Goal: Information Seeking & Learning: Get advice/opinions

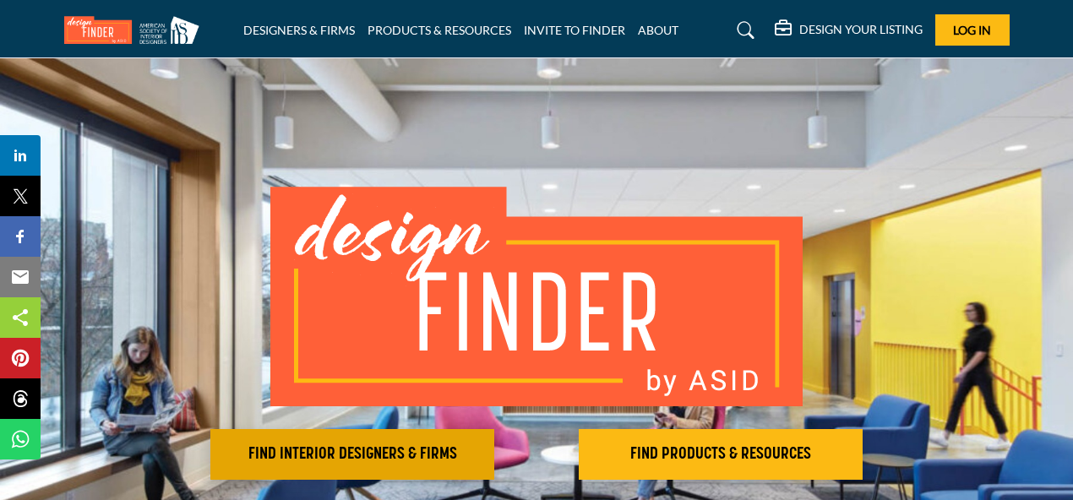
click at [423, 445] on h2 "FIND INTERIOR DESIGNERS & FIRMS" at bounding box center [352, 454] width 274 height 20
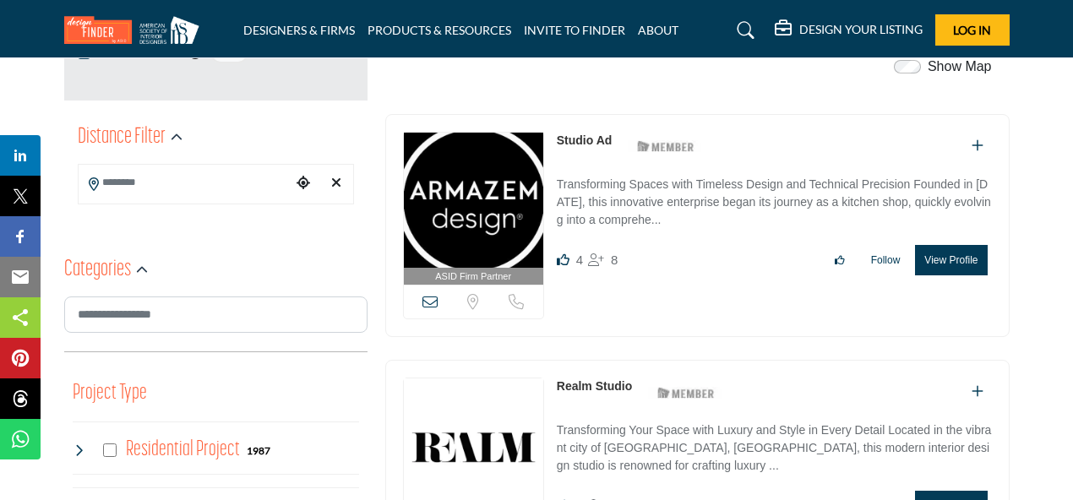
scroll to position [372, 0]
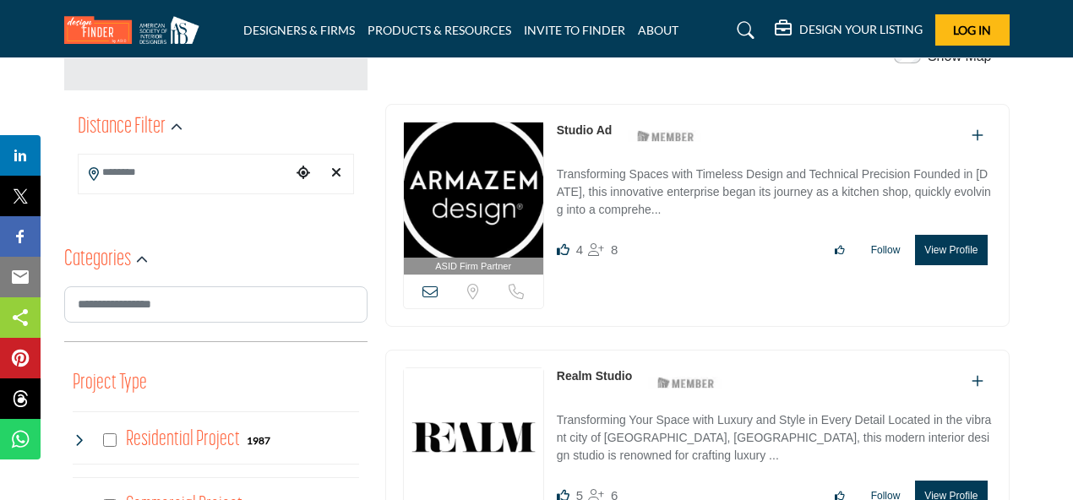
click at [165, 171] on input "Search Location" at bounding box center [185, 172] width 213 height 33
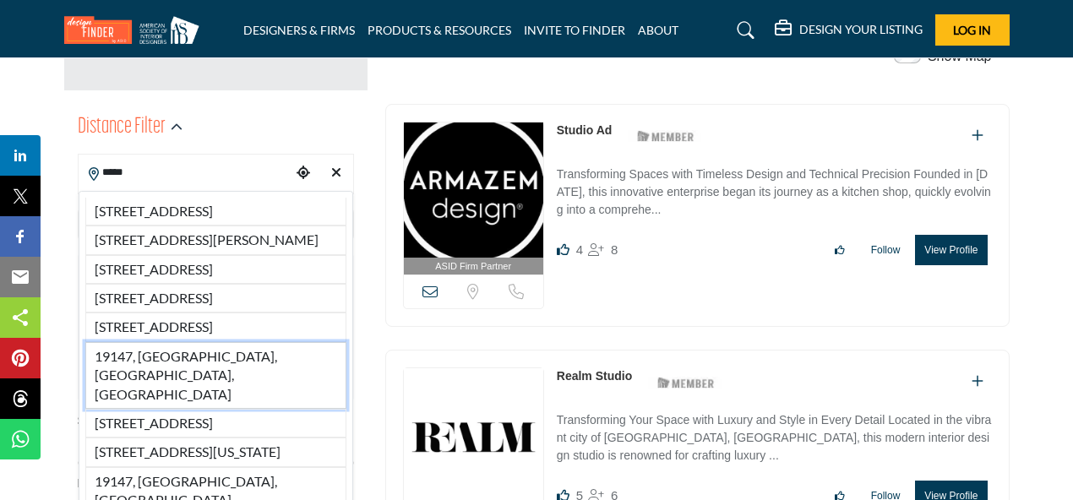
click at [130, 409] on li "19147, Philadelphia, PA, USA" at bounding box center [215, 375] width 261 height 67
type input "**********"
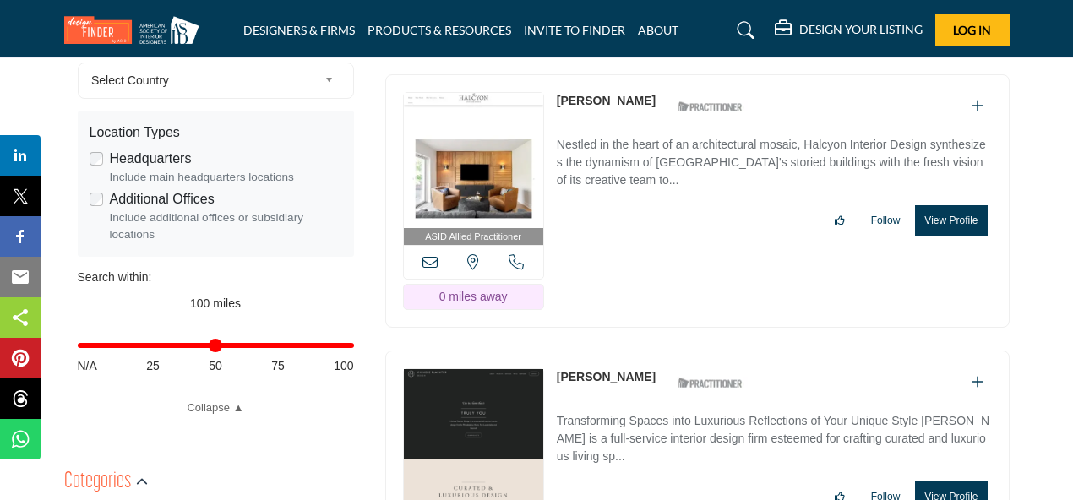
scroll to position [527, 0]
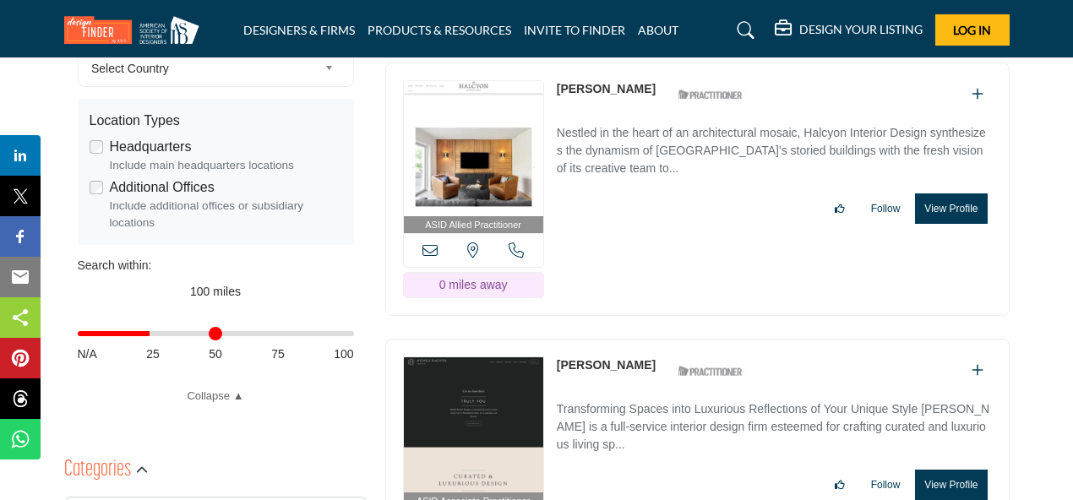
drag, startPoint x: 344, startPoint y: 334, endPoint x: 153, endPoint y: 347, distance: 191.5
type input "**"
click at [153, 347] on div "Distance in miles N/A 25 50 75 100" at bounding box center [216, 342] width 276 height 66
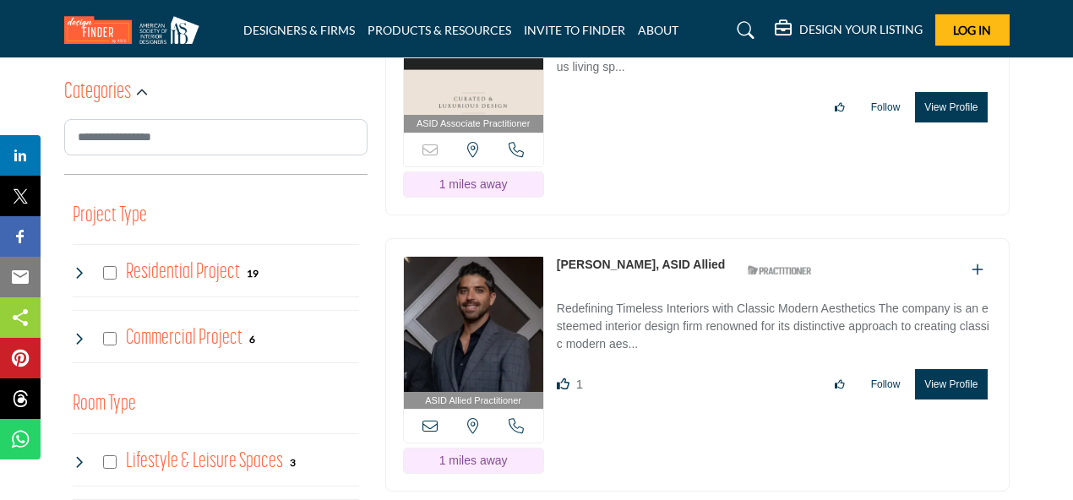
scroll to position [893, 0]
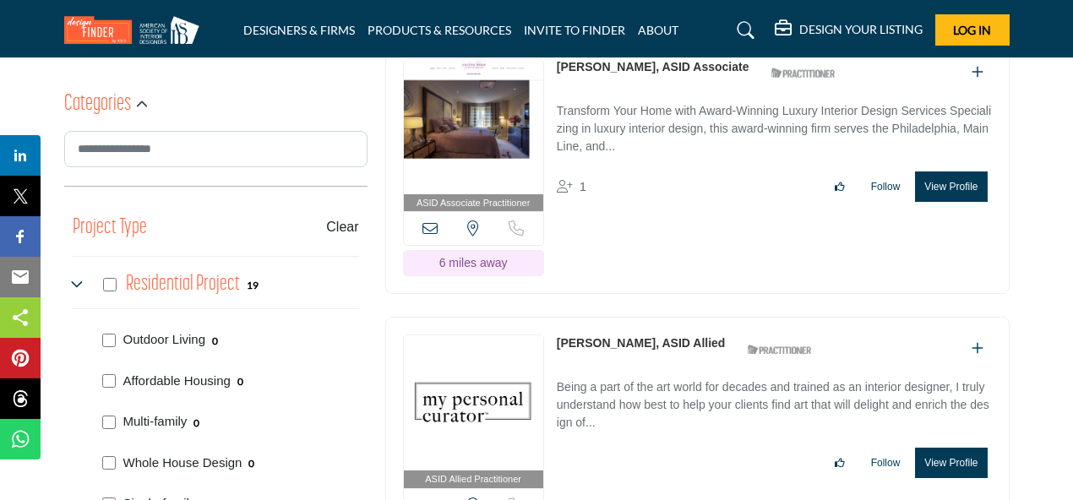
drag, startPoint x: 1071, startPoint y: 92, endPoint x: 1060, endPoint y: 109, distance: 20.2
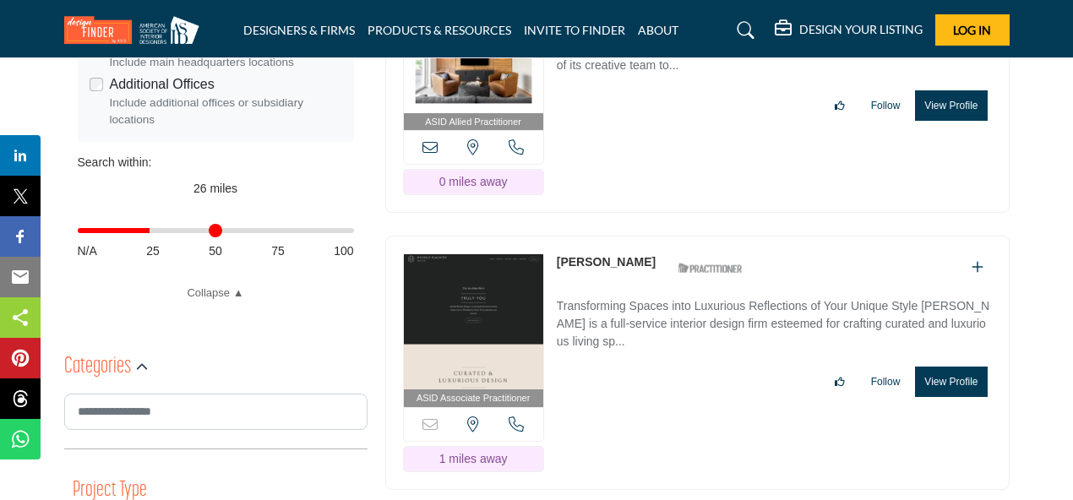
scroll to position [641, 0]
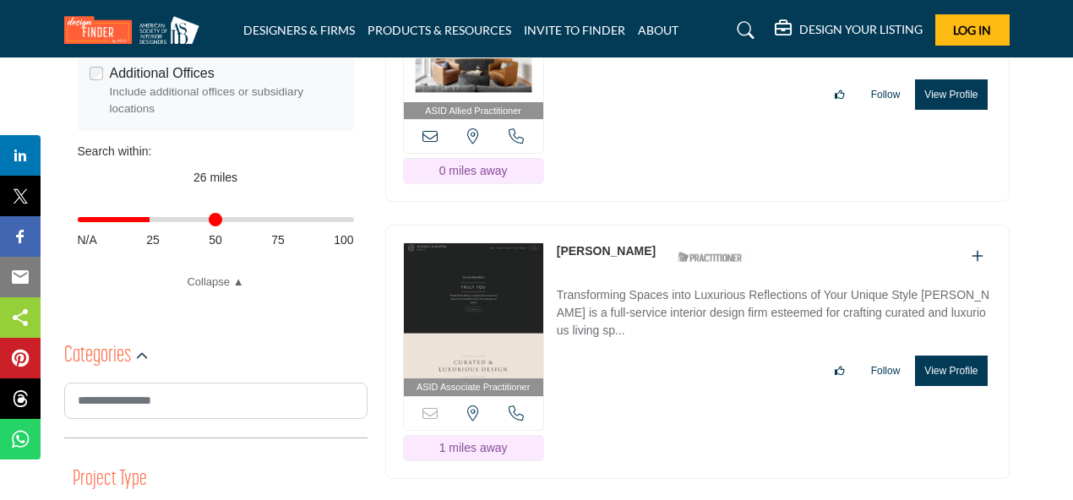
drag, startPoint x: 1072, startPoint y: 66, endPoint x: 1077, endPoint y: 46, distance: 20.9
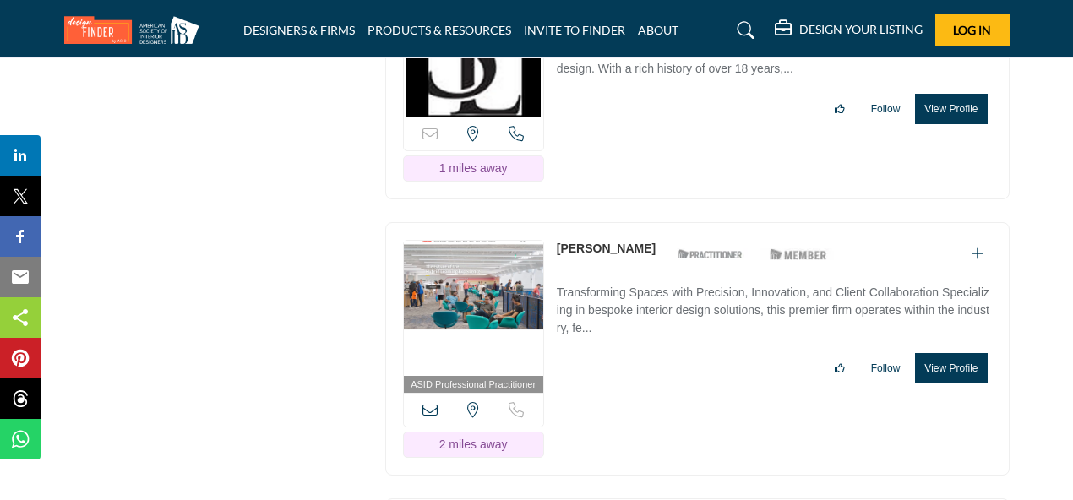
scroll to position [2887, 0]
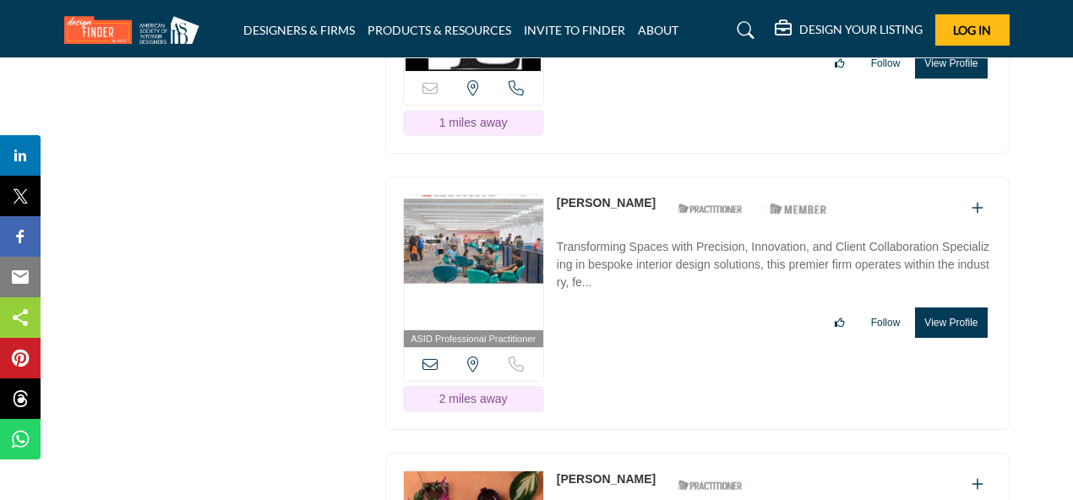
click at [617, 196] on link "Annie Portner" at bounding box center [606, 203] width 99 height 14
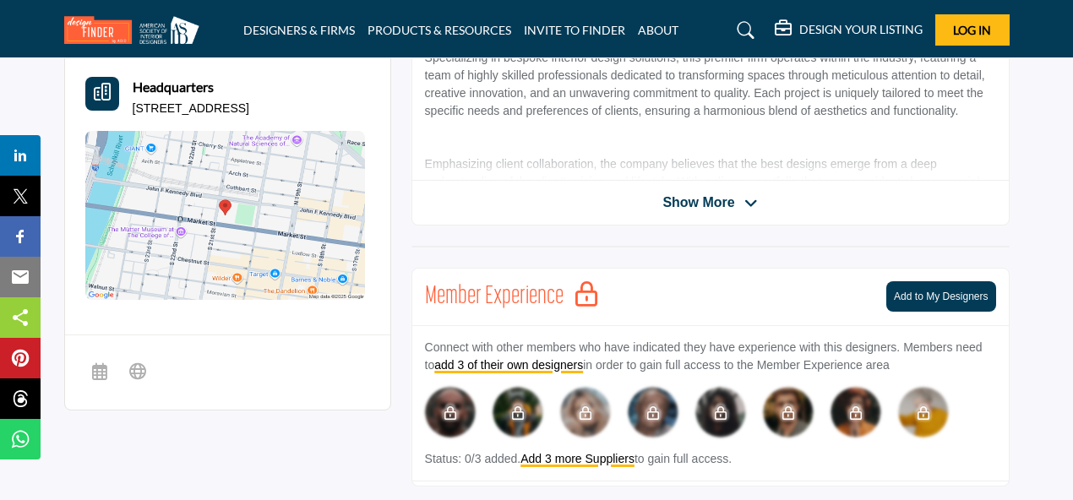
scroll to position [402, 0]
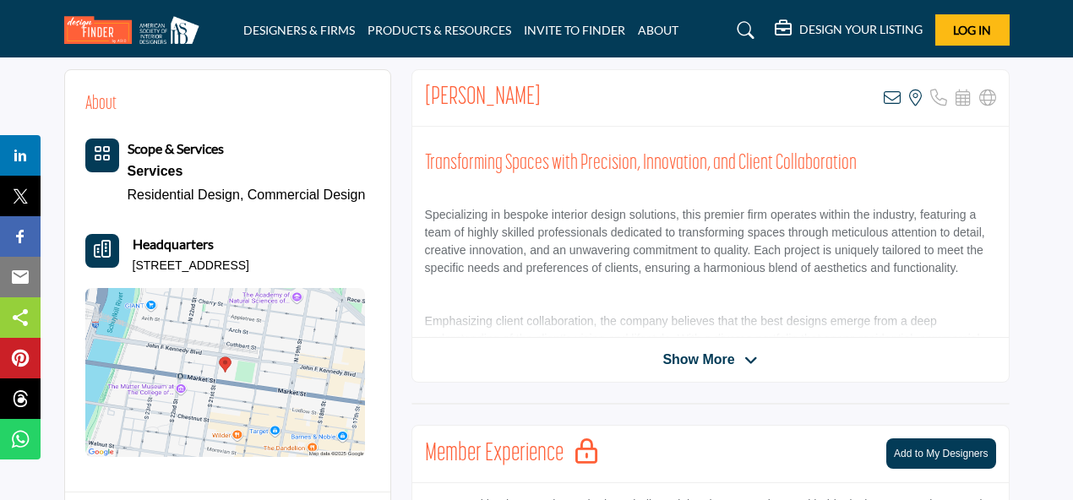
click at [708, 366] on span "Show More" at bounding box center [699, 360] width 72 height 20
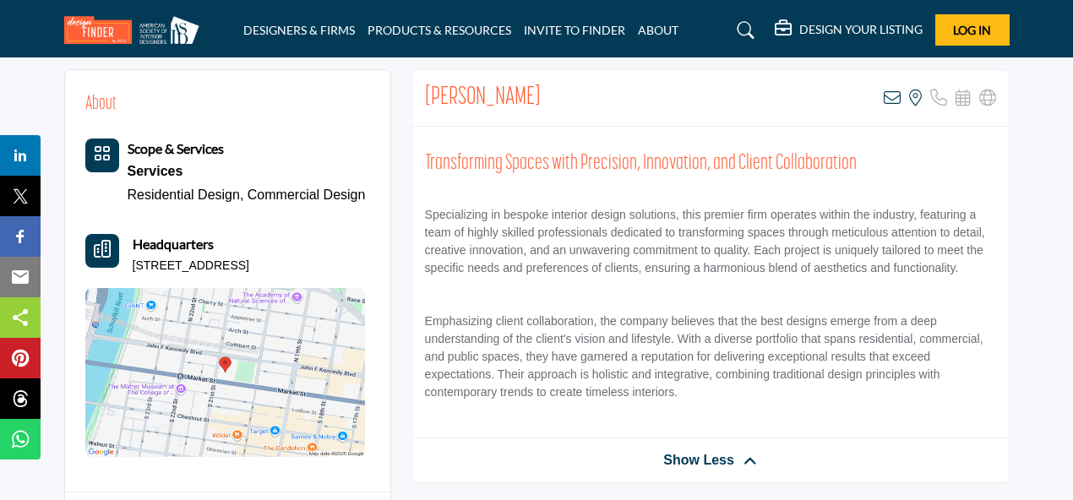
scroll to position [808, 0]
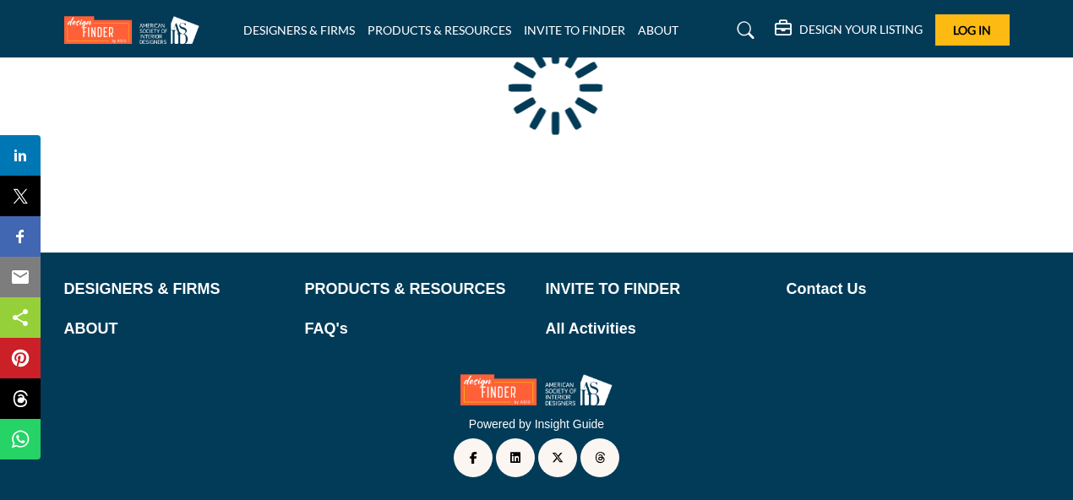
type input "**********"
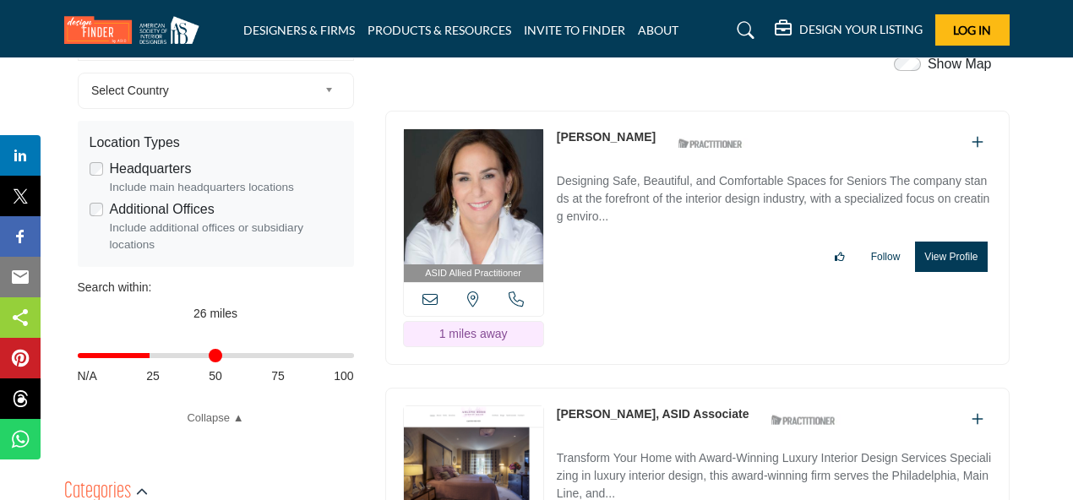
scroll to position [504, 0]
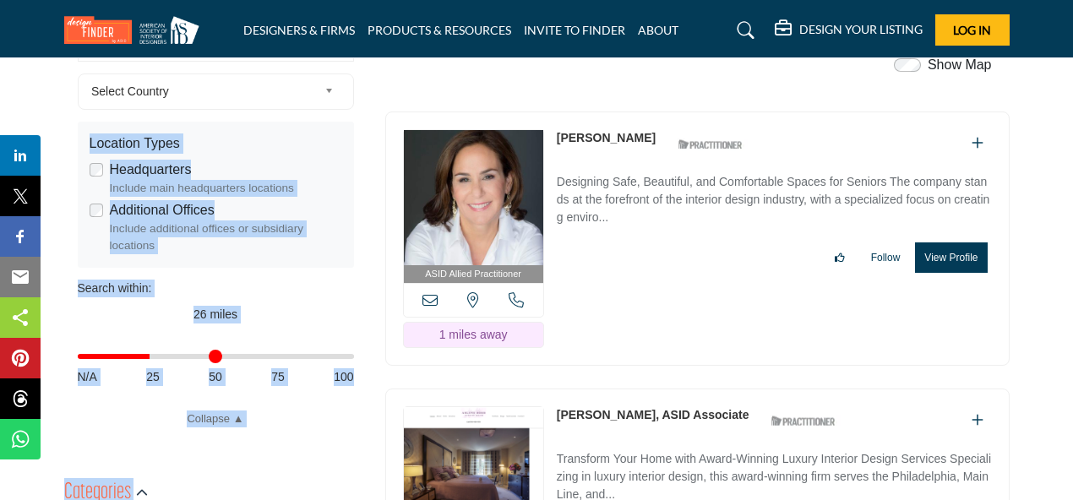
drag, startPoint x: 1072, startPoint y: 54, endPoint x: 1081, endPoint y: 39, distance: 17.4
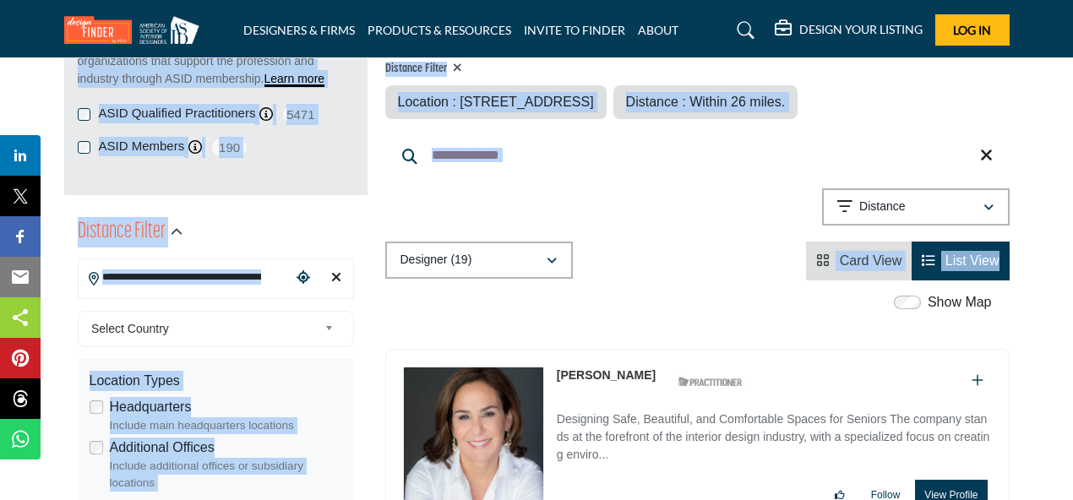
scroll to position [214, 0]
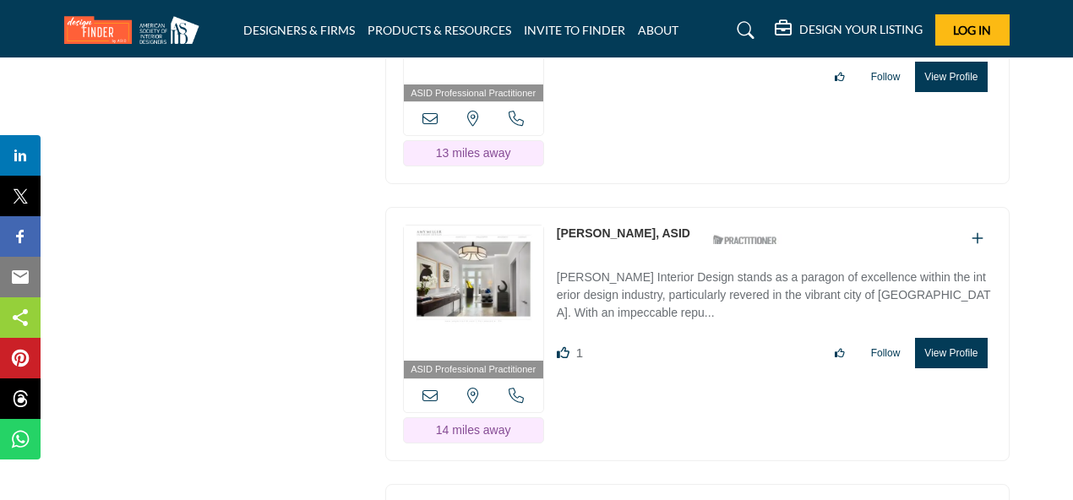
scroll to position [3187, 0]
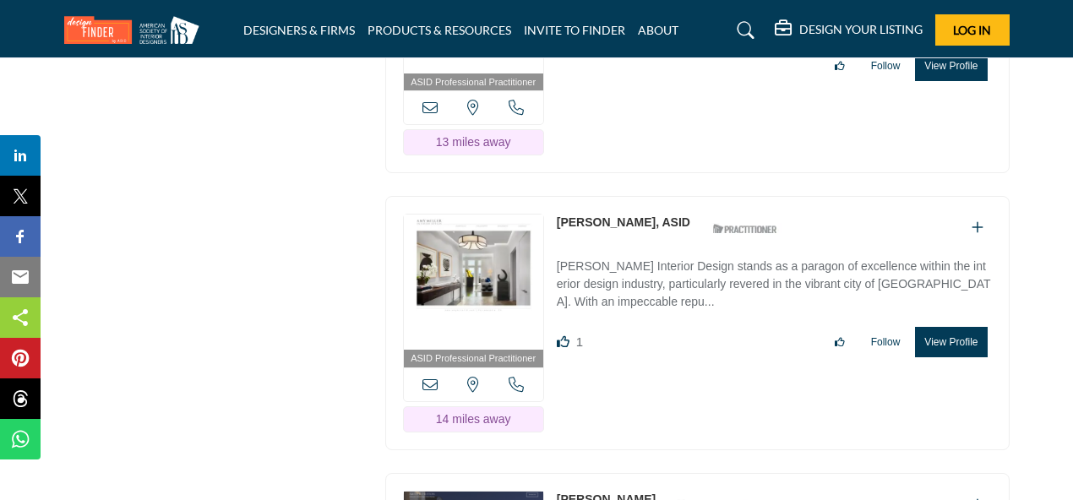
click at [613, 215] on link "[PERSON_NAME], ASID" at bounding box center [624, 222] width 134 height 14
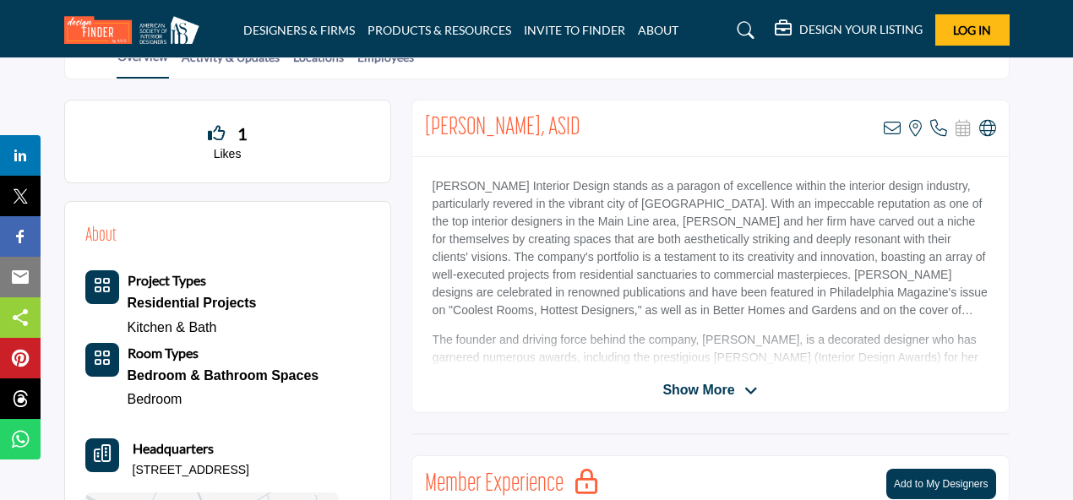
scroll to position [417, 0]
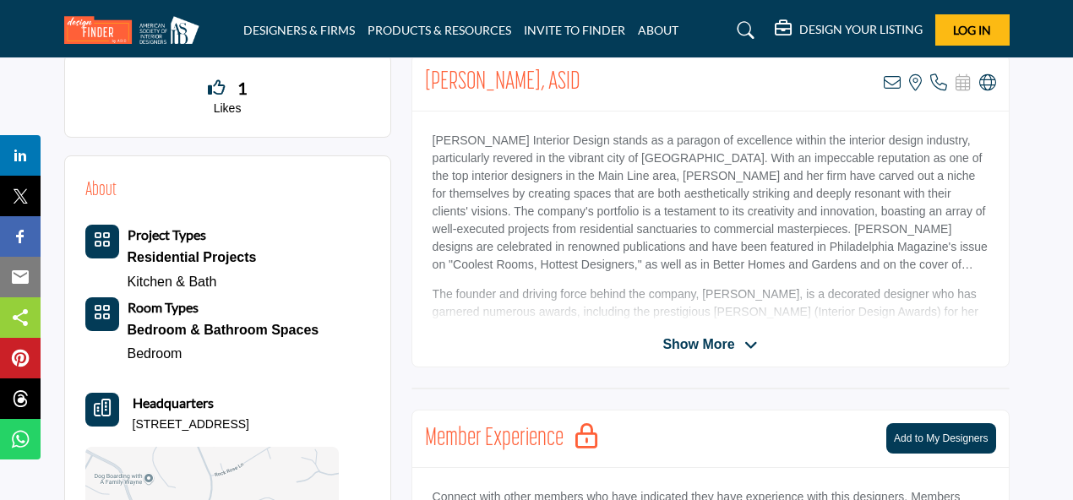
click at [731, 341] on span "Show More" at bounding box center [699, 345] width 72 height 20
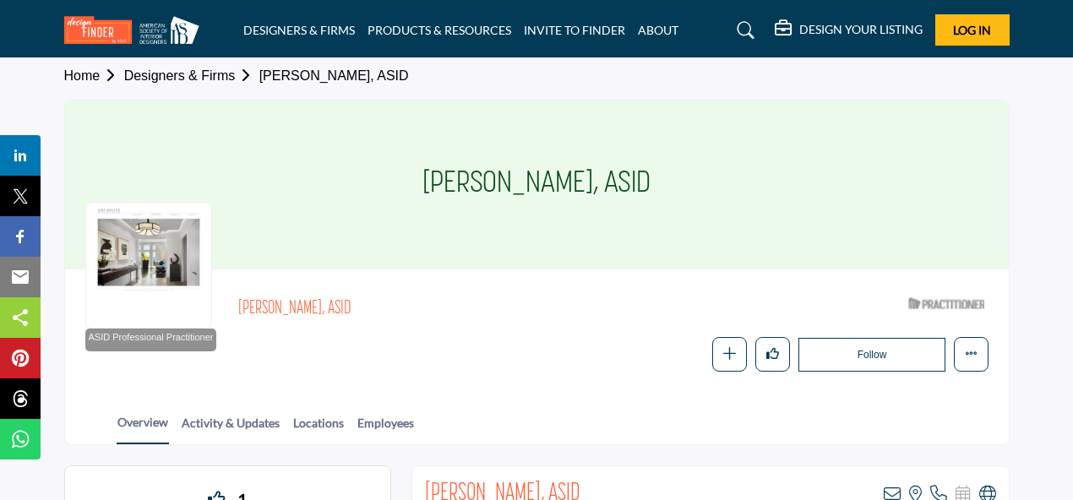
scroll to position [0, 0]
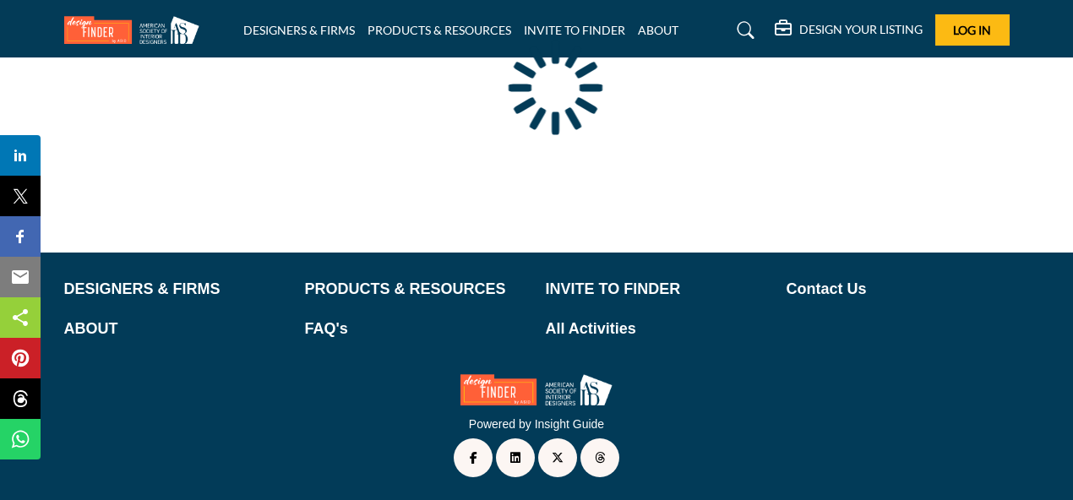
scroll to position [250, 0]
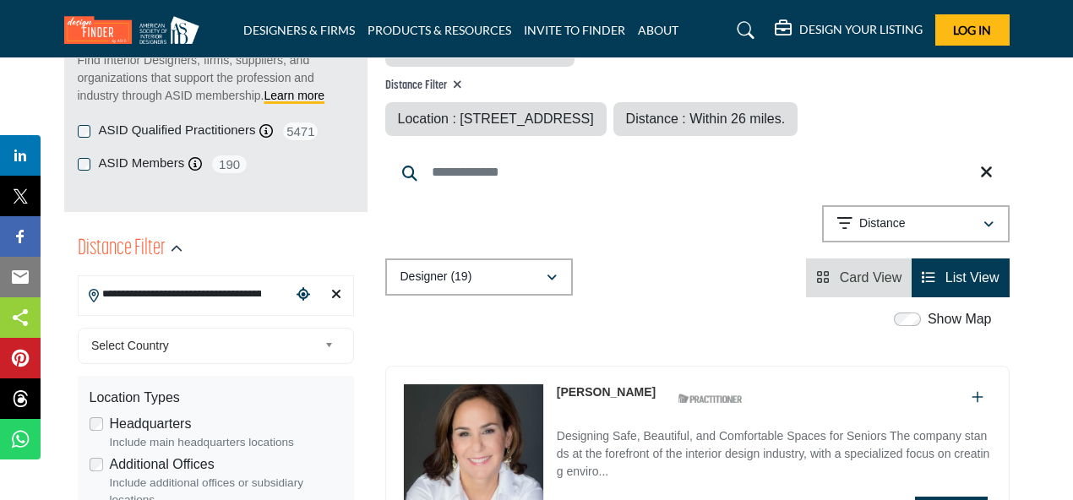
click at [260, 297] on input "**********" at bounding box center [185, 294] width 213 height 33
click at [286, 281] on input "**********" at bounding box center [185, 294] width 213 height 33
click at [237, 296] on input "**********" at bounding box center [185, 294] width 213 height 33
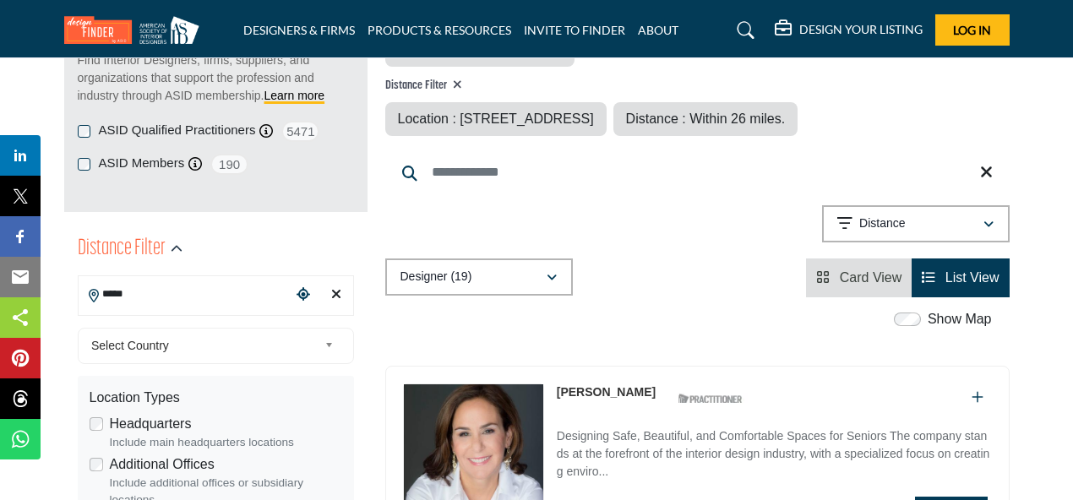
type input "*****"
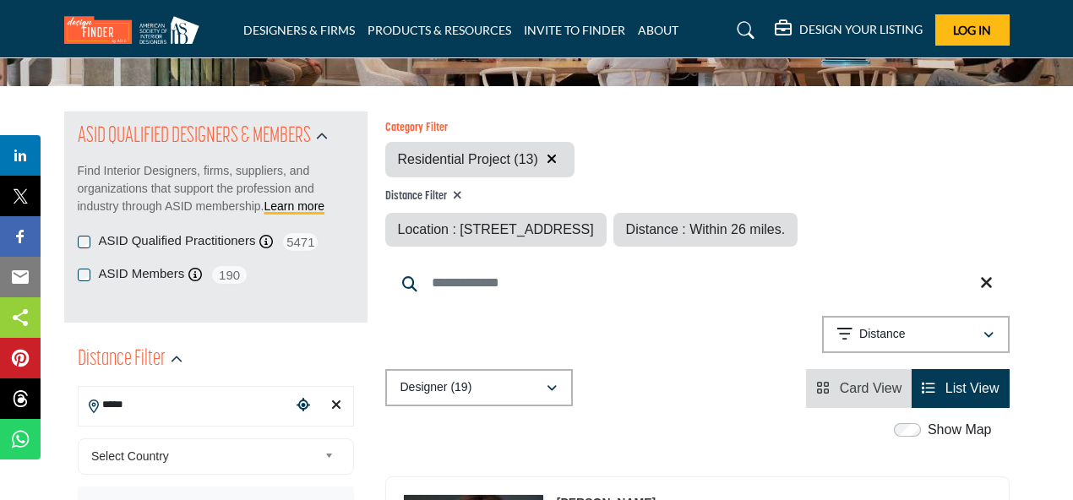
scroll to position [150, 0]
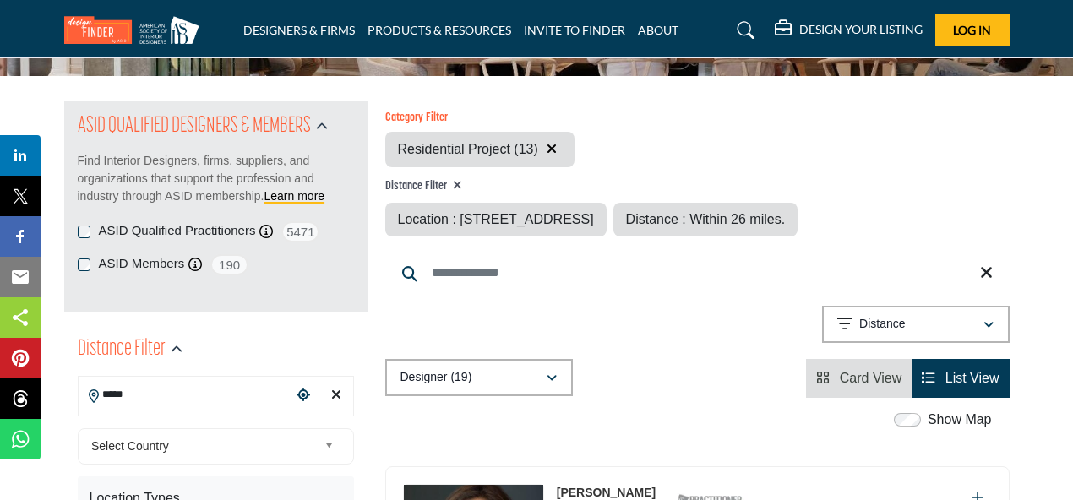
click at [173, 399] on input "*****" at bounding box center [185, 395] width 213 height 33
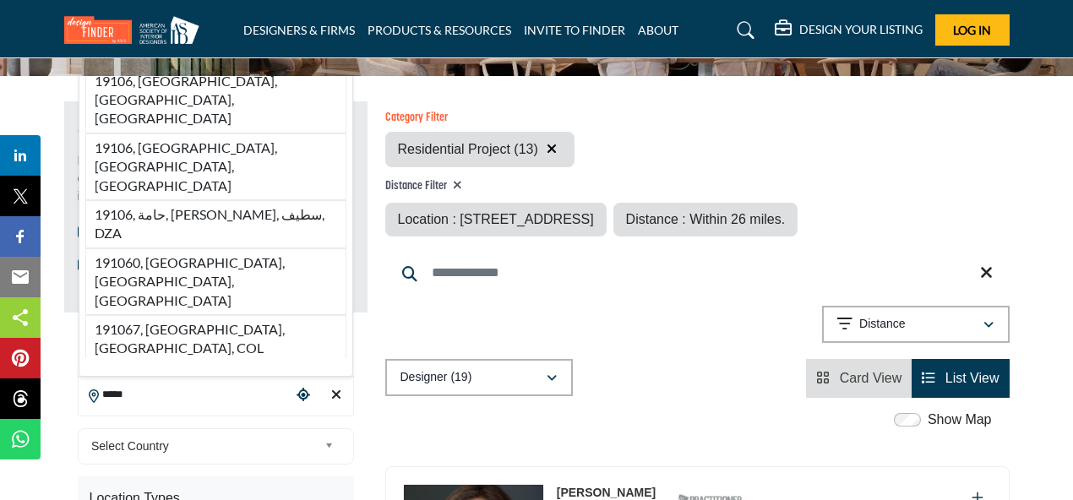
click at [299, 395] on icon "Choose your current location" at bounding box center [304, 395] width 14 height 14
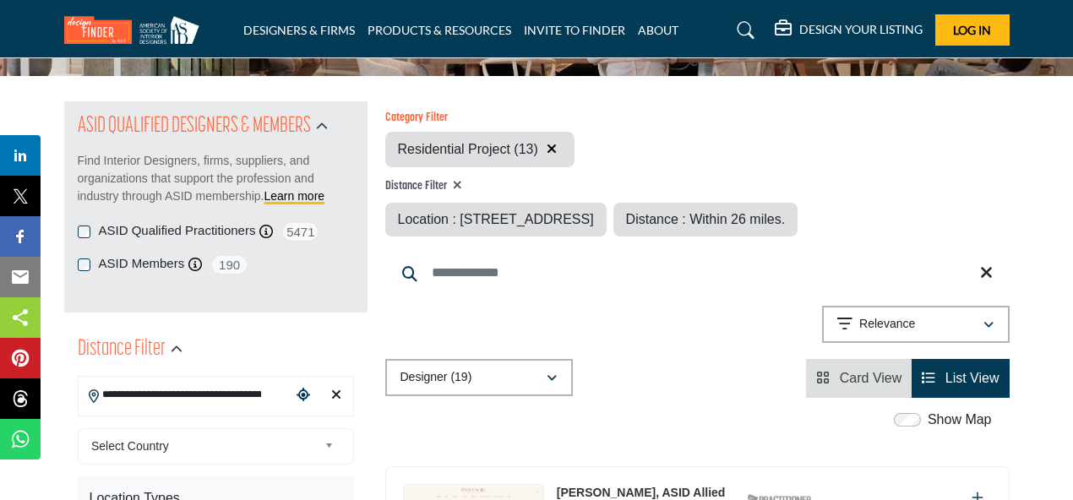
click at [209, 397] on input "**********" at bounding box center [185, 395] width 213 height 33
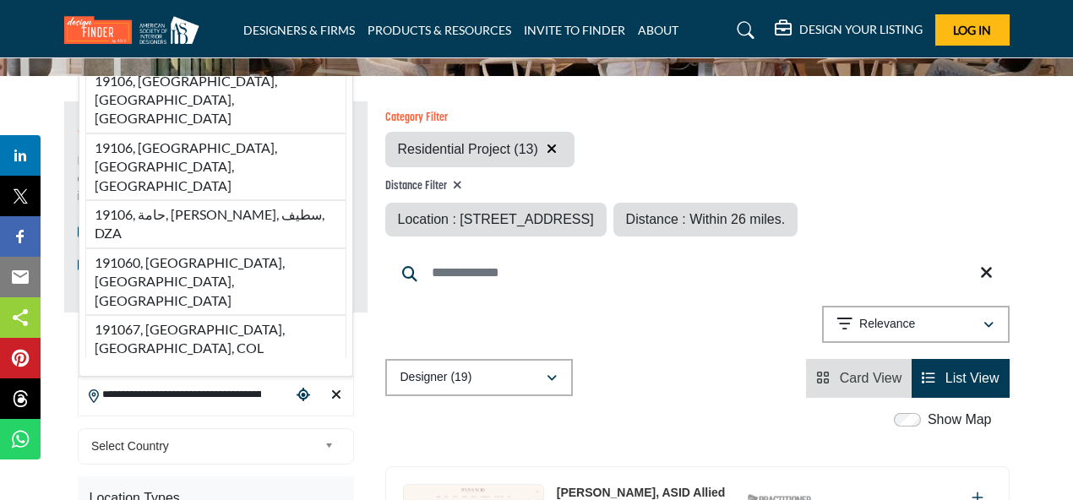
click at [209, 397] on input "**********" at bounding box center [185, 395] width 213 height 33
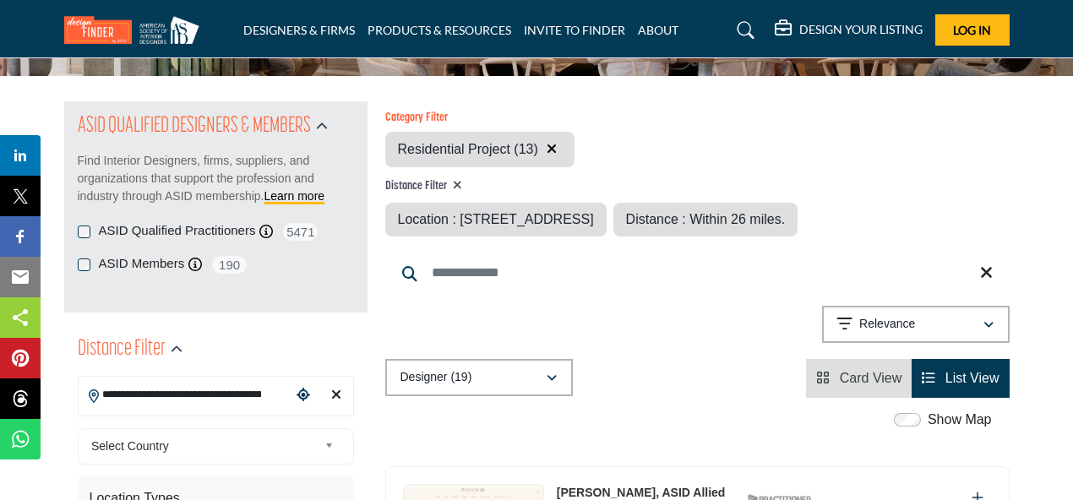
click at [208, 389] on input "**********" at bounding box center [185, 395] width 213 height 33
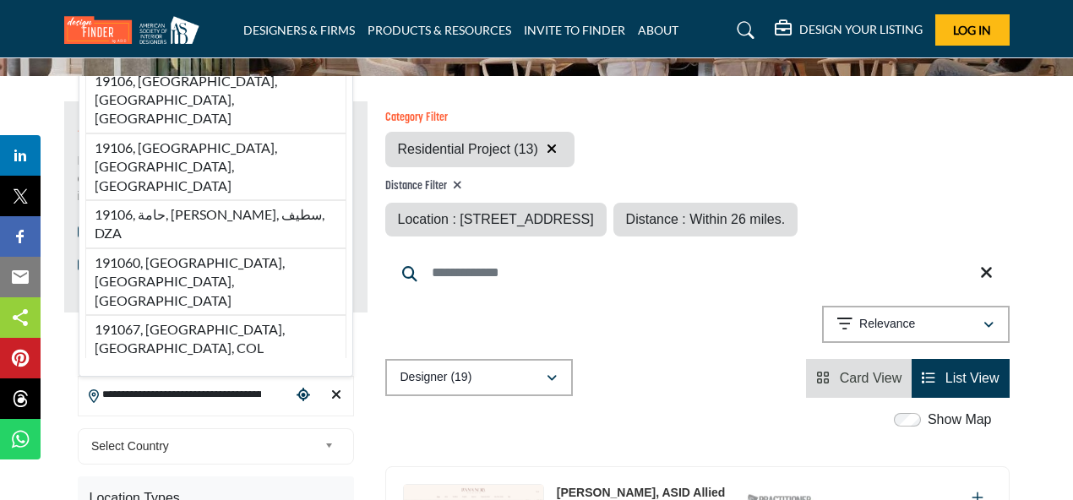
click at [208, 389] on input "**********" at bounding box center [185, 395] width 213 height 33
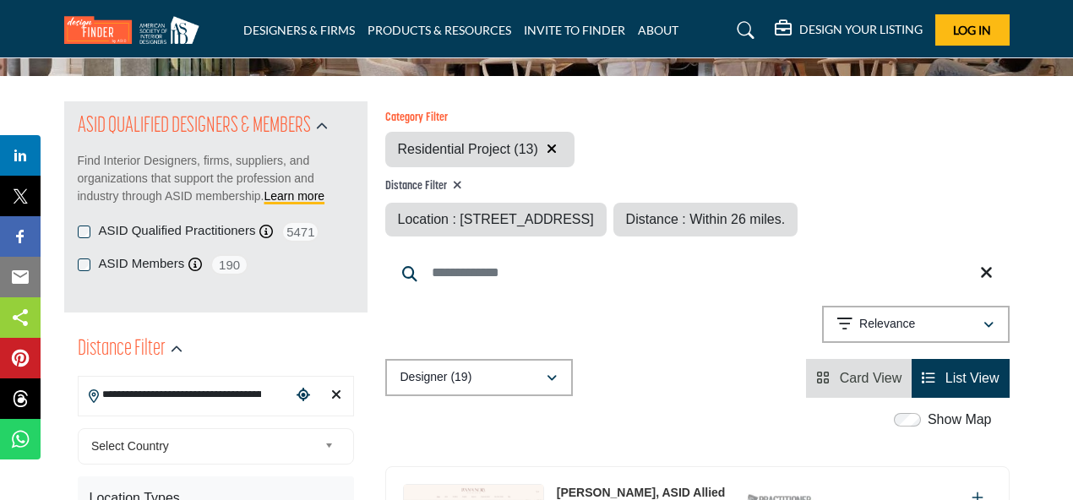
click at [208, 389] on input "**********" at bounding box center [185, 395] width 213 height 33
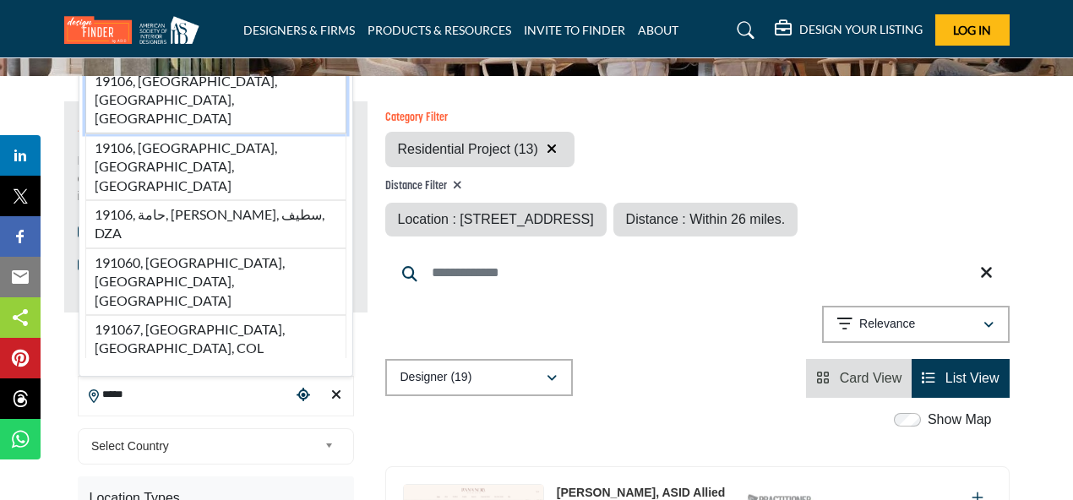
click at [204, 134] on li "19106, Philadelphia, PA, USA" at bounding box center [215, 100] width 261 height 67
type input "**********"
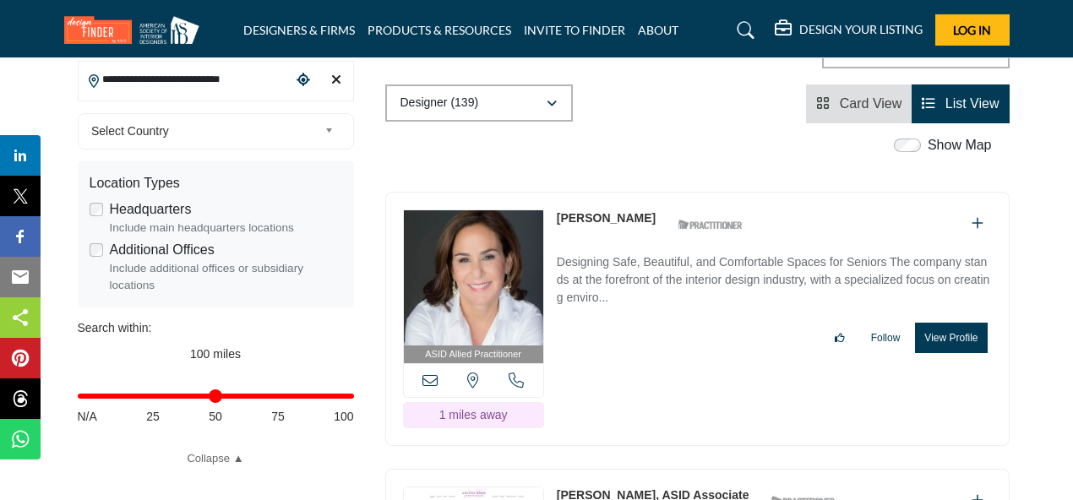
scroll to position [523, 0]
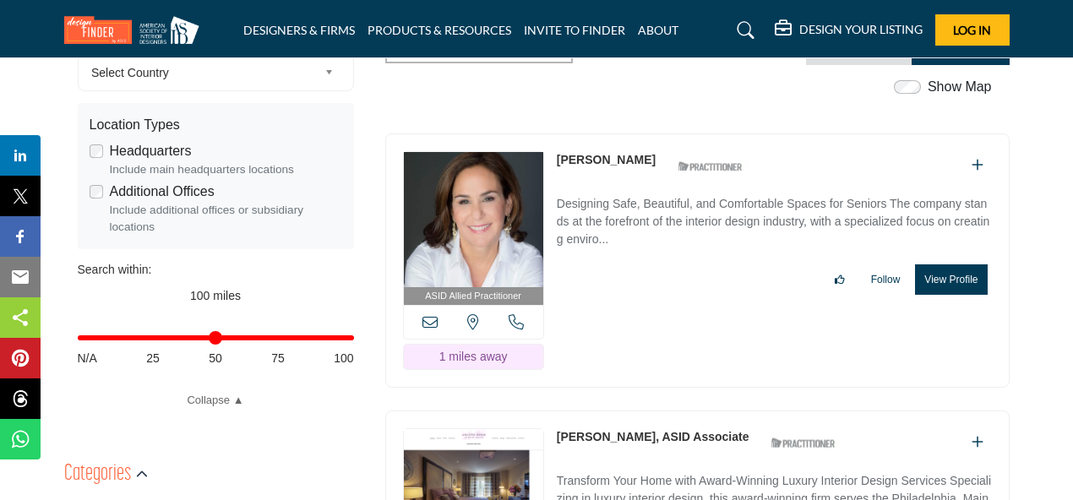
drag, startPoint x: 349, startPoint y: 345, endPoint x: 327, endPoint y: 339, distance: 22.8
click at [327, 339] on div "Distance in miles N/A 25 50 75 100" at bounding box center [216, 347] width 276 height 66
type input "**"
click at [152, 340] on input "Distance in miles" at bounding box center [216, 337] width 276 height 3
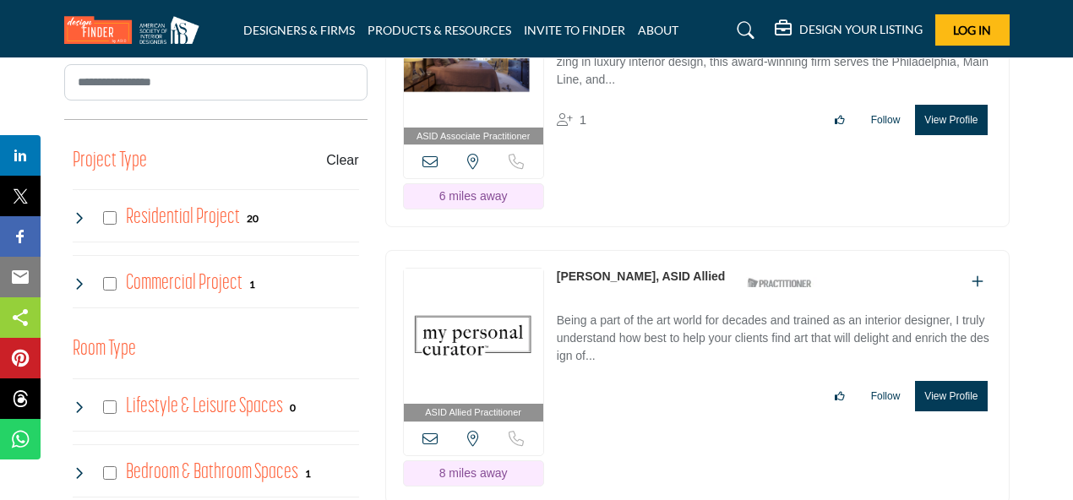
scroll to position [1027, 0]
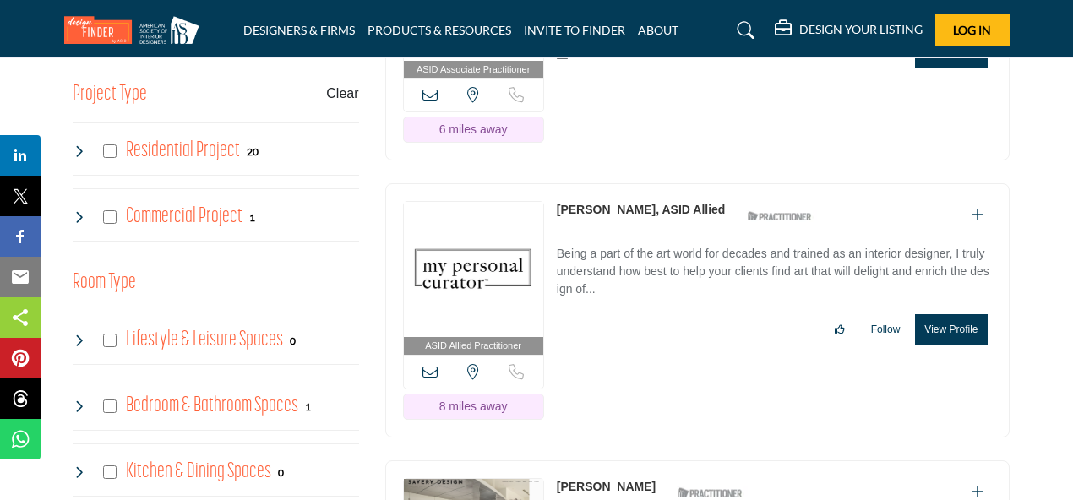
drag, startPoint x: 1071, startPoint y: 82, endPoint x: 1065, endPoint y: 90, distance: 10.2
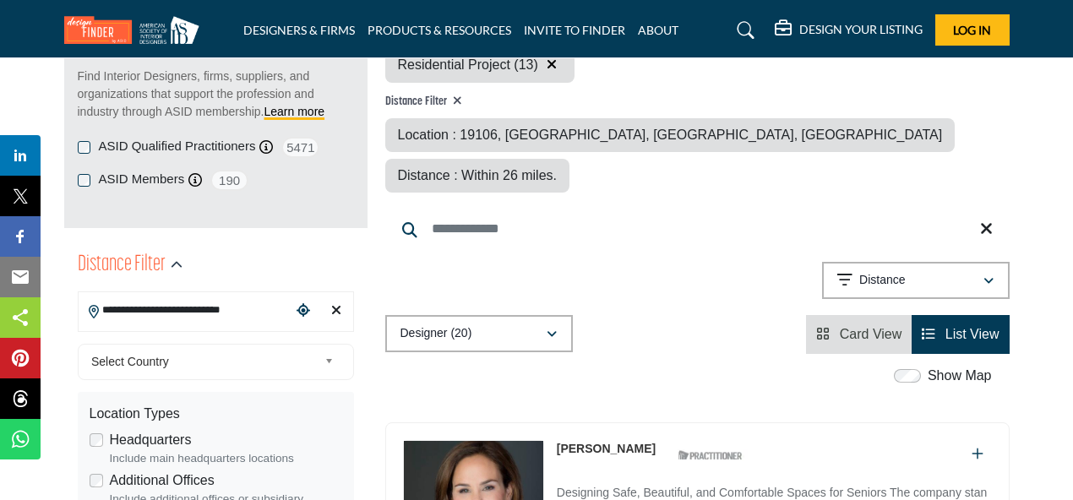
scroll to position [90, 0]
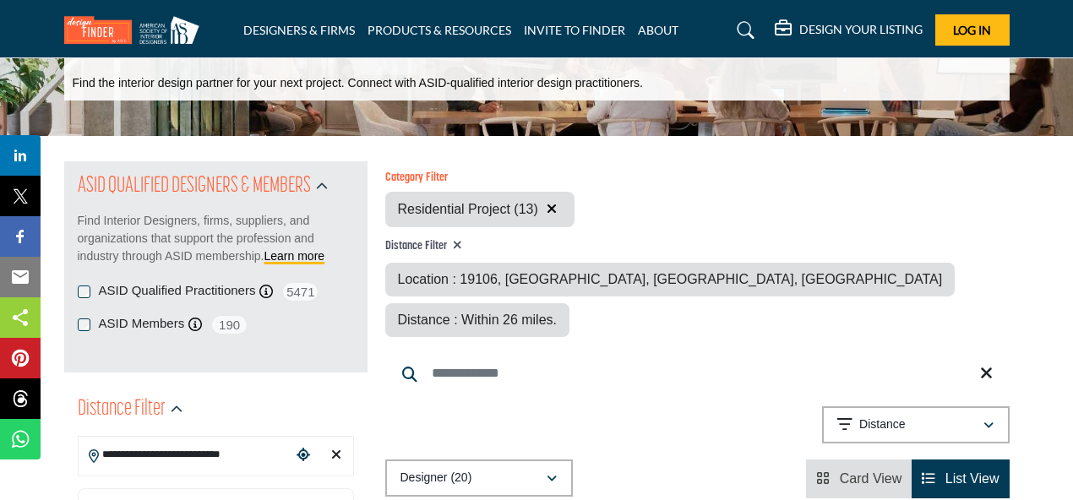
click at [556, 207] on button "button" at bounding box center [552, 210] width 20 height 22
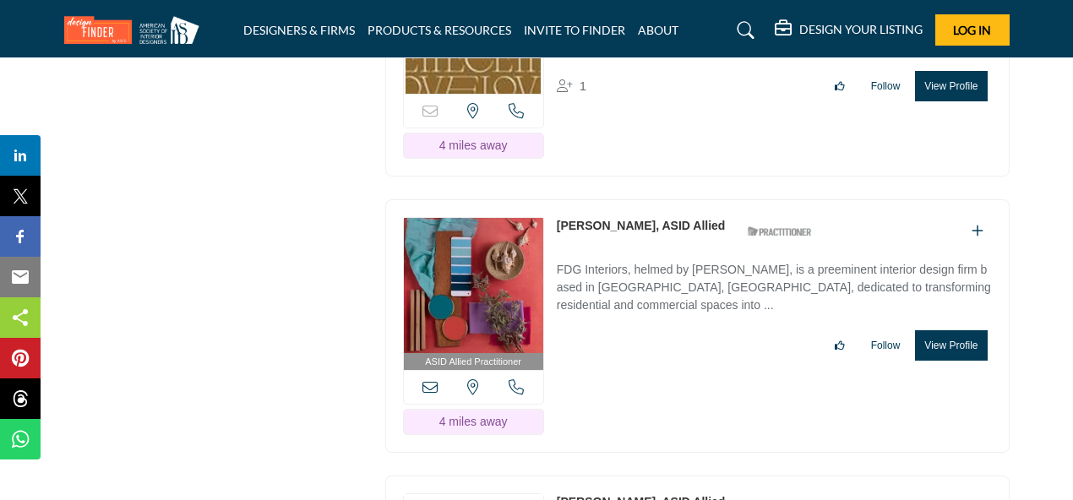
scroll to position [4145, 0]
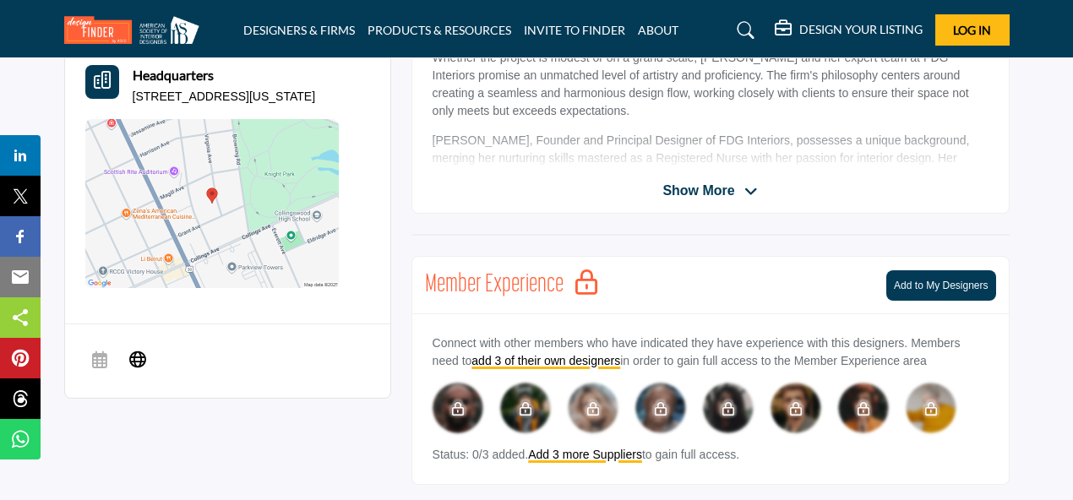
scroll to position [566, 0]
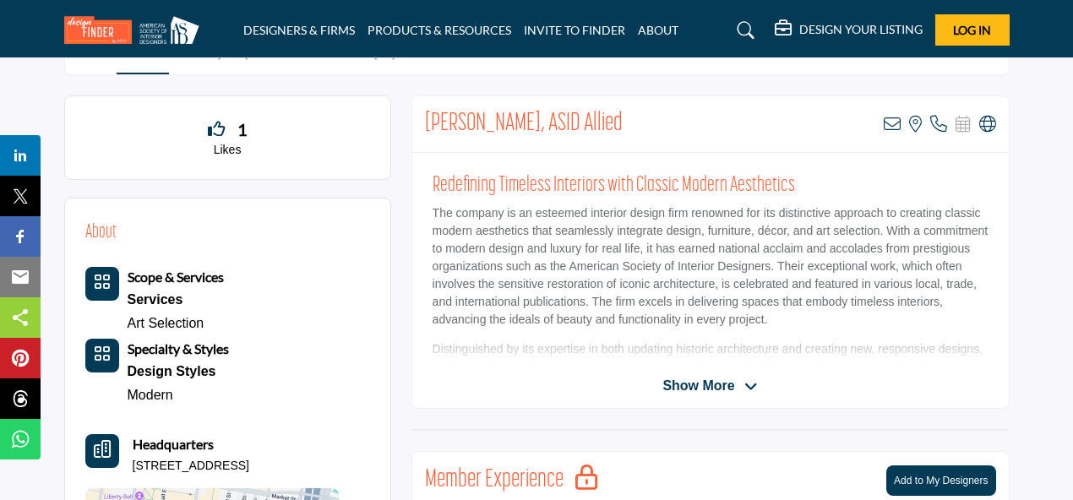
scroll to position [384, 0]
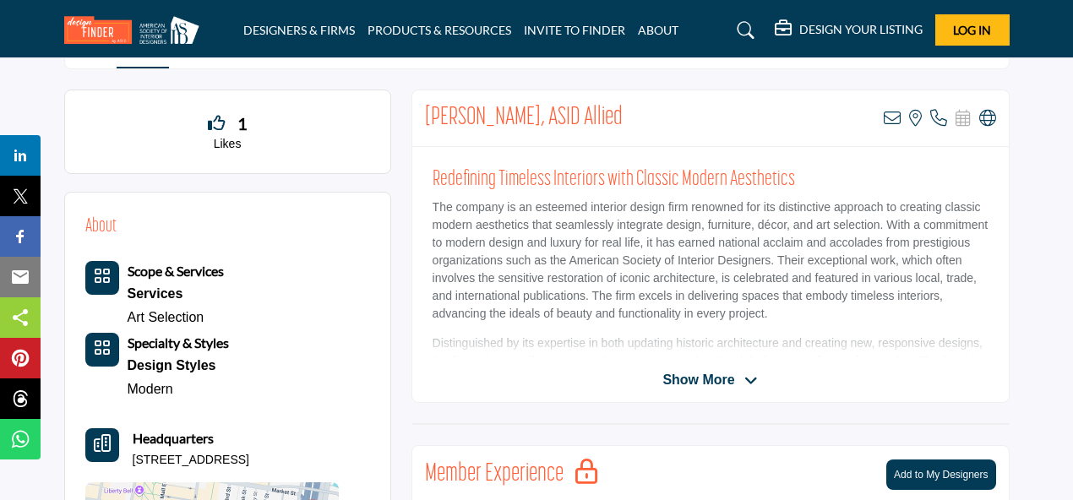
click at [701, 373] on span "Show More" at bounding box center [699, 380] width 72 height 20
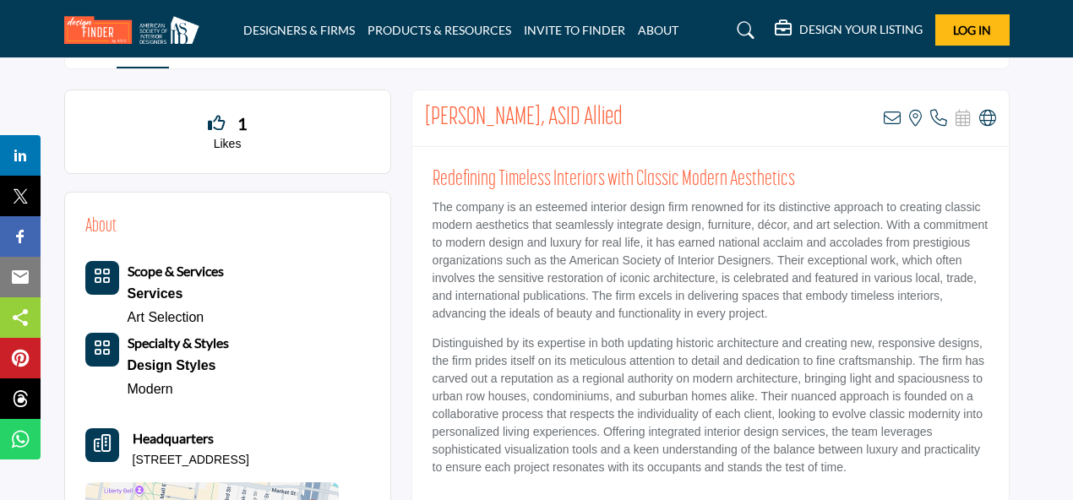
click at [666, 395] on p "Distinguished by its expertise in both updating historic architecture and creat…" at bounding box center [711, 406] width 556 height 142
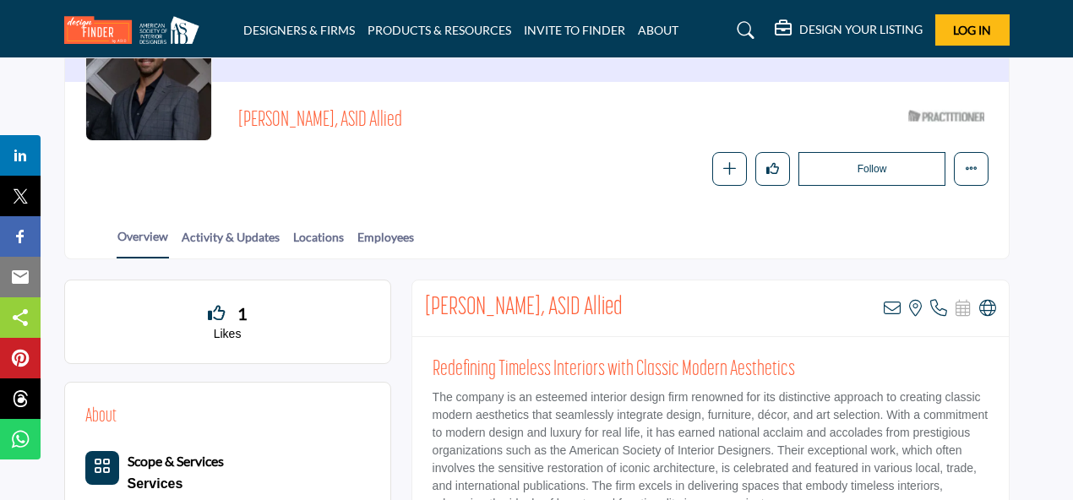
scroll to position [165, 0]
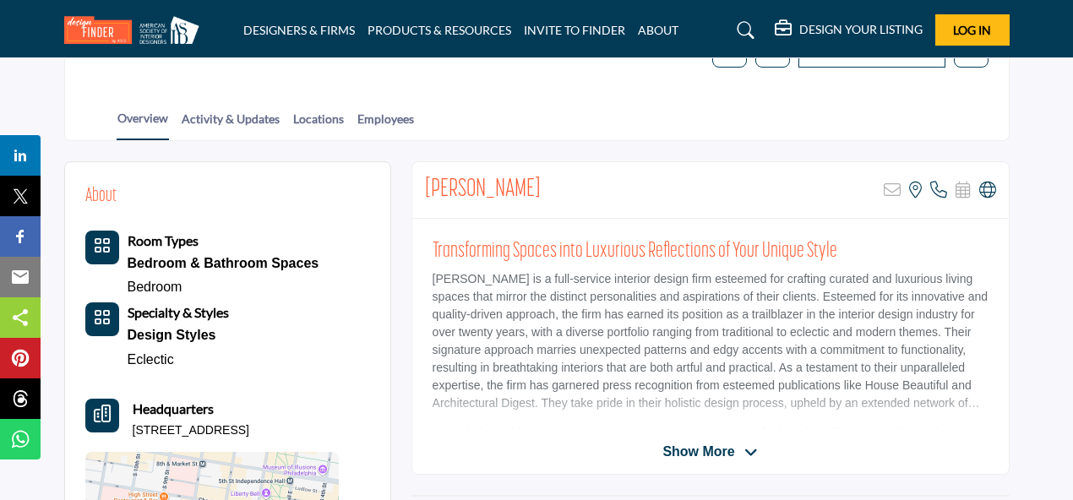
scroll to position [305, 0]
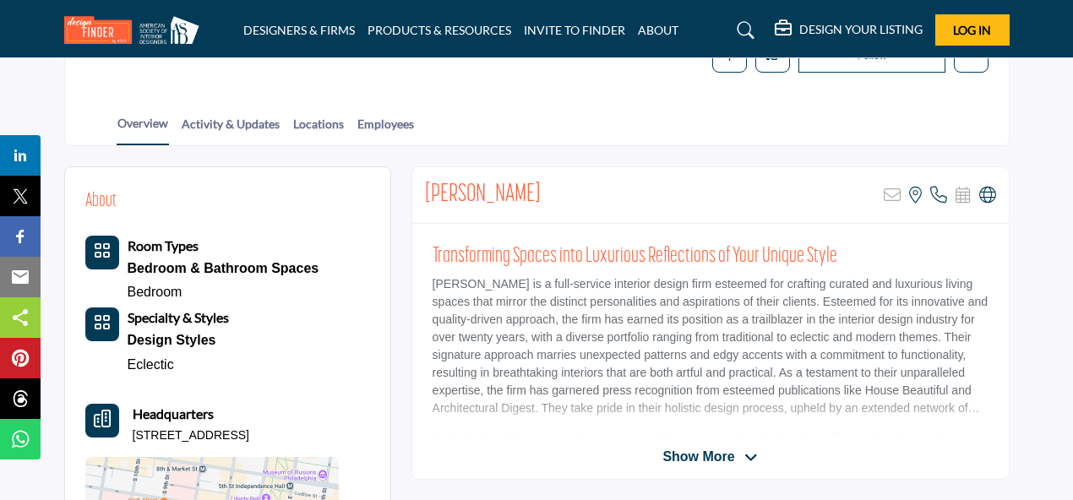
click at [747, 453] on icon at bounding box center [751, 457] width 14 height 15
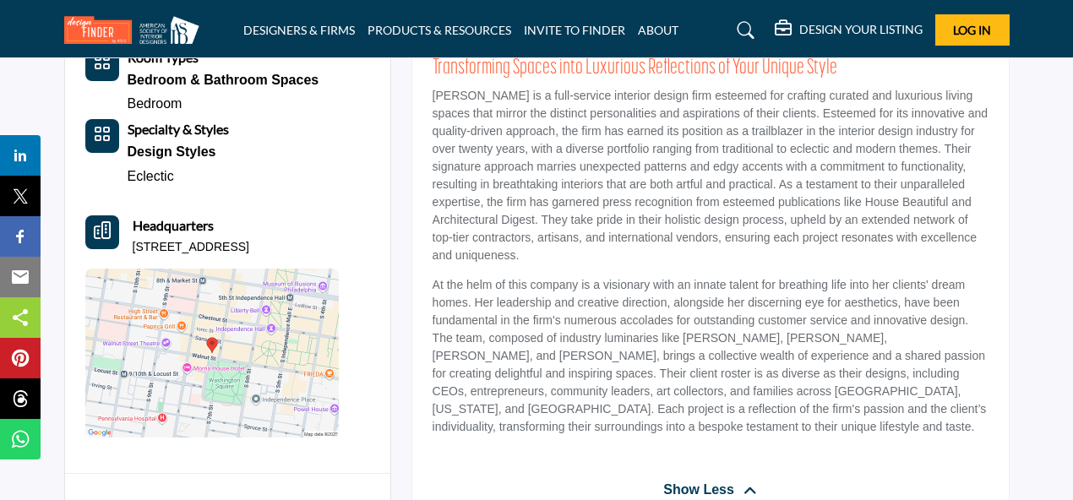
scroll to position [506, 0]
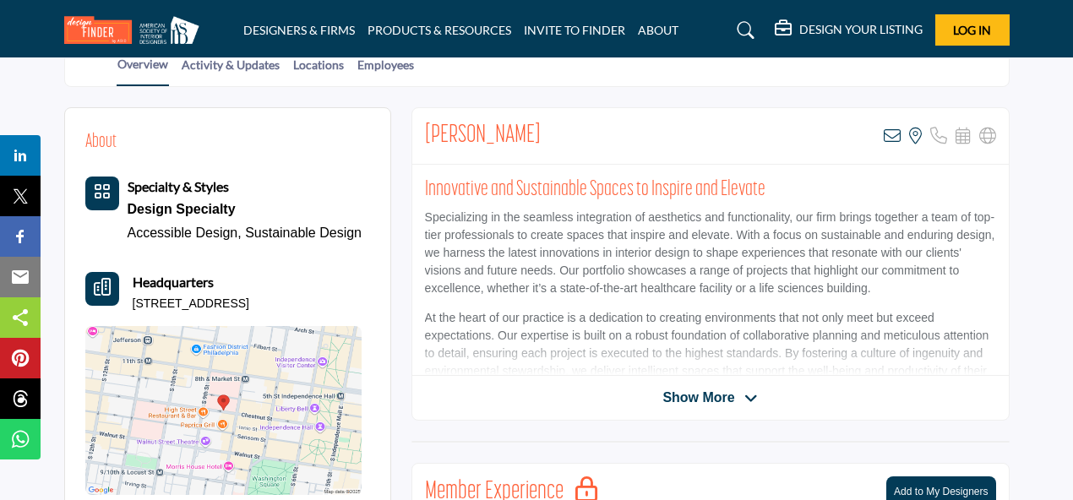
scroll to position [361, 0]
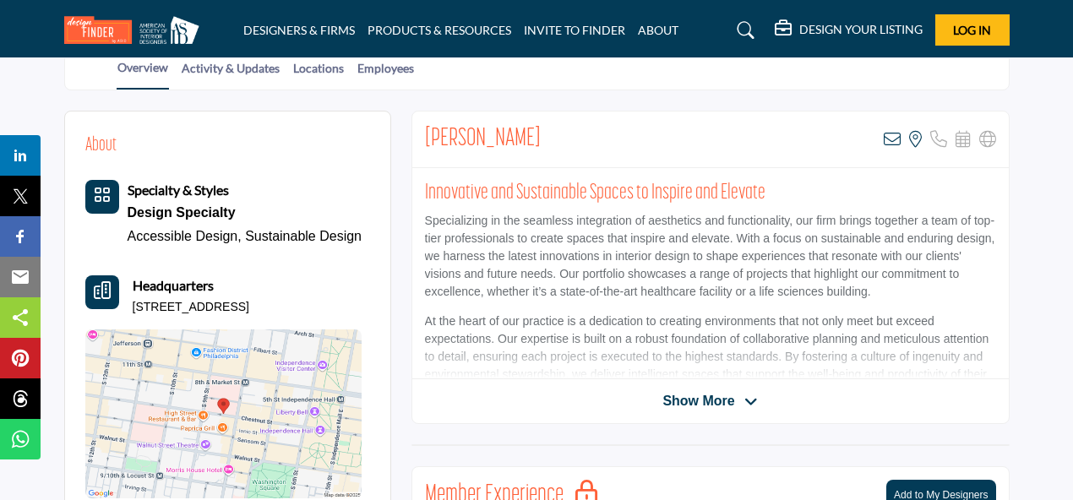
click at [715, 392] on span "Show More" at bounding box center [699, 401] width 72 height 20
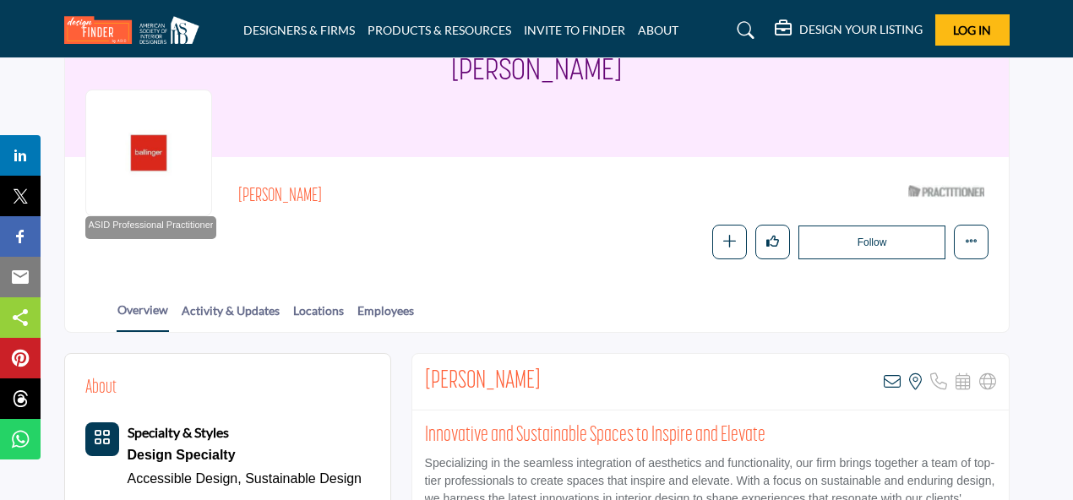
scroll to position [115, 0]
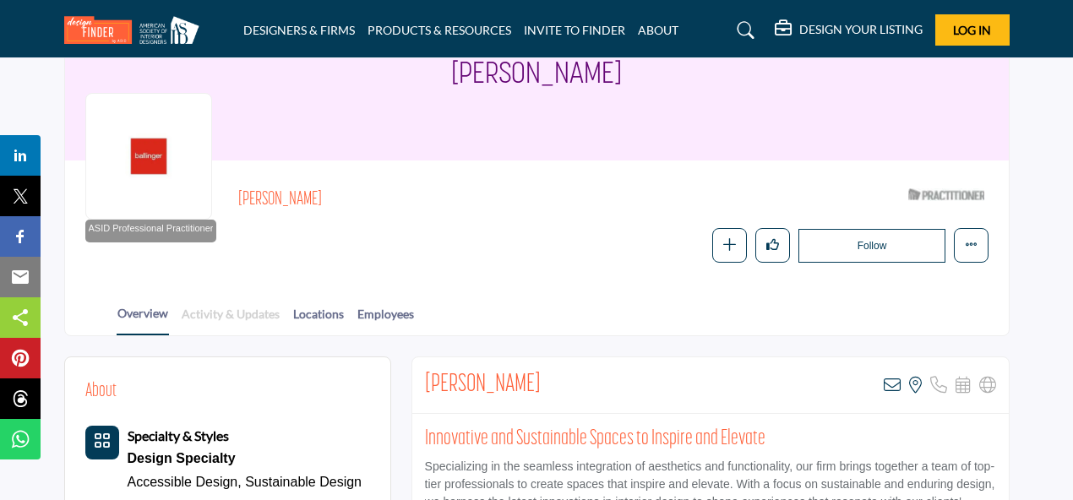
click at [230, 314] on link "Activity & Updates" at bounding box center [231, 320] width 100 height 30
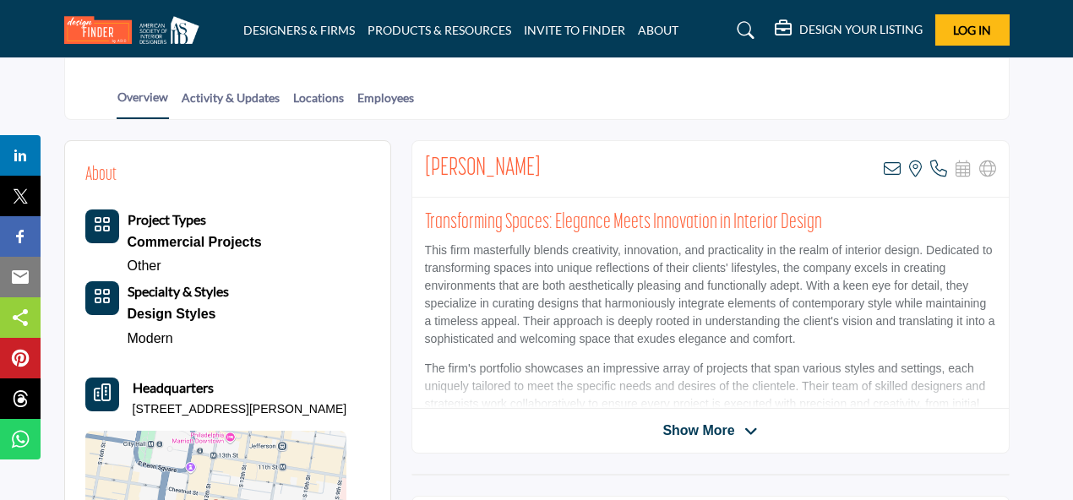
scroll to position [325, 0]
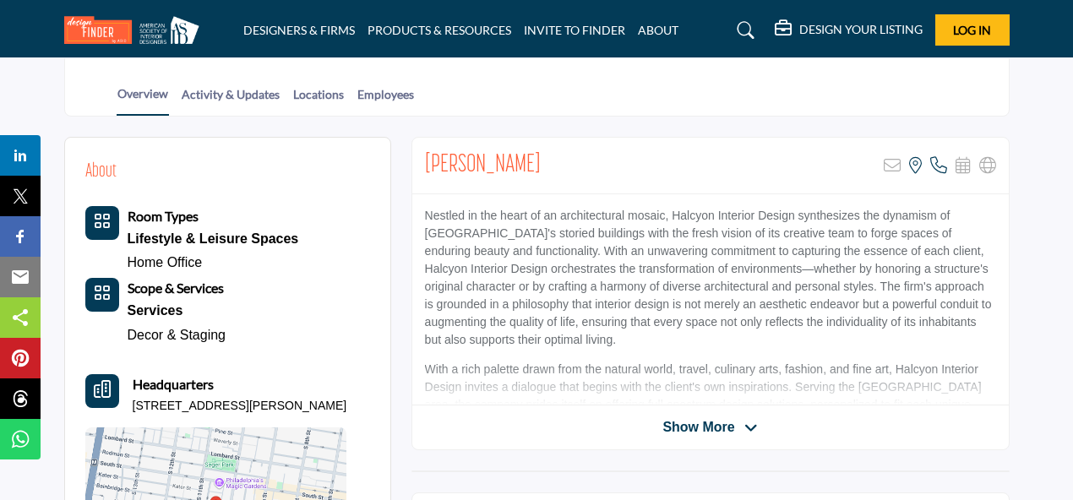
scroll to position [394, 0]
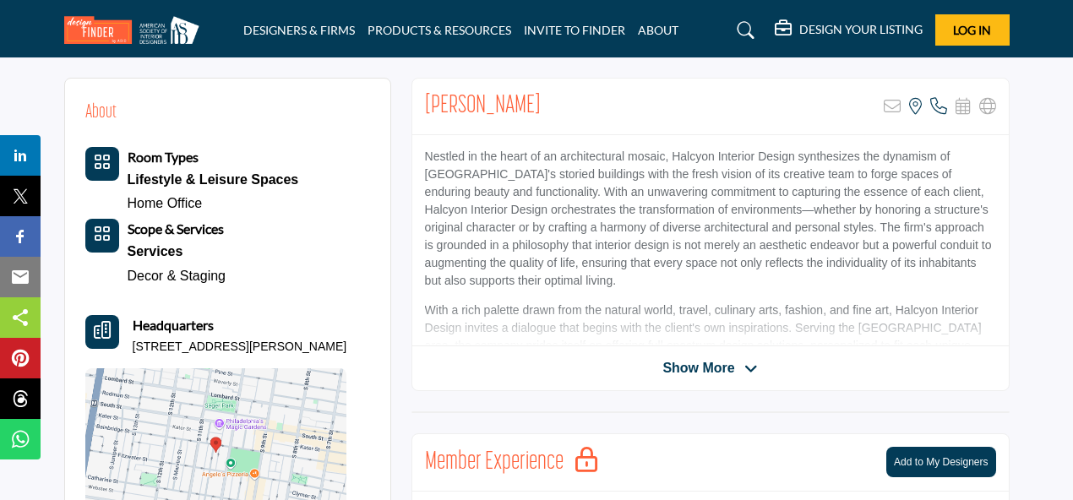
click at [706, 363] on span "Show More" at bounding box center [699, 368] width 72 height 20
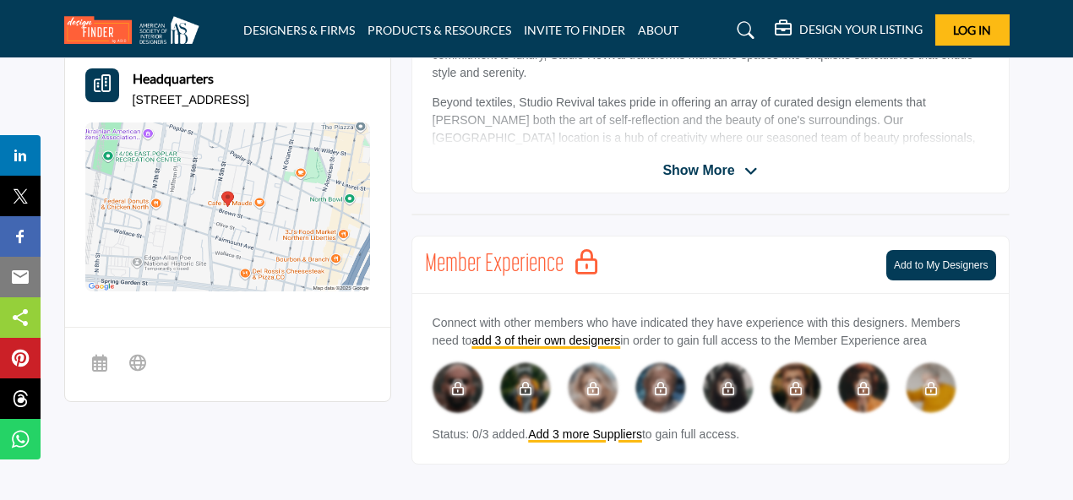
scroll to position [610, 0]
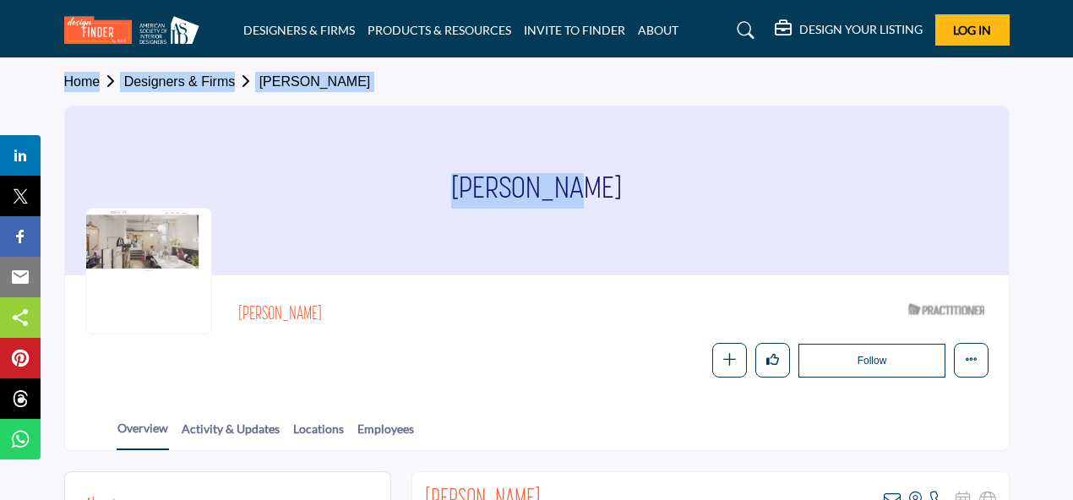
drag, startPoint x: 1072, startPoint y: 41, endPoint x: 1041, endPoint y: 136, distance: 100.5
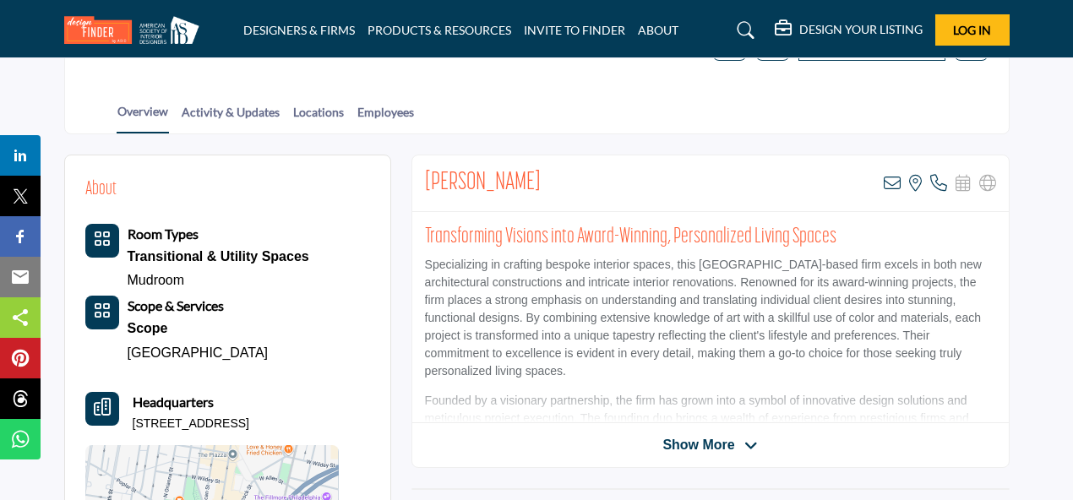
scroll to position [314, 0]
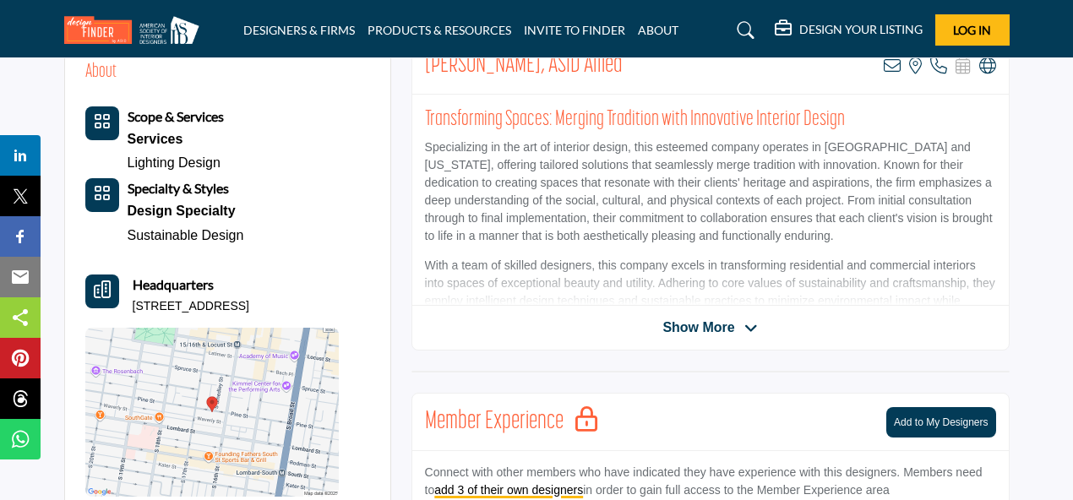
scroll to position [443, 0]
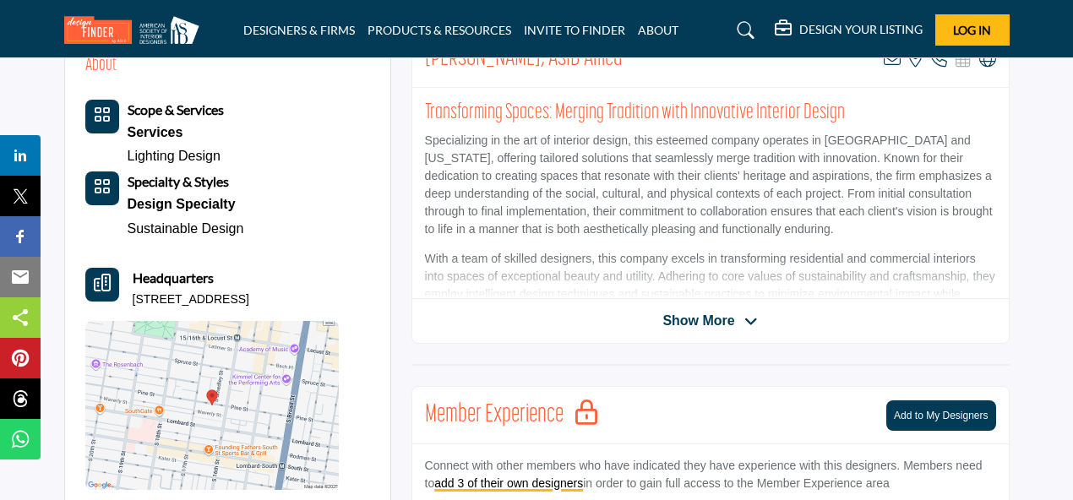
click at [741, 323] on span "Show More" at bounding box center [710, 321] width 95 height 20
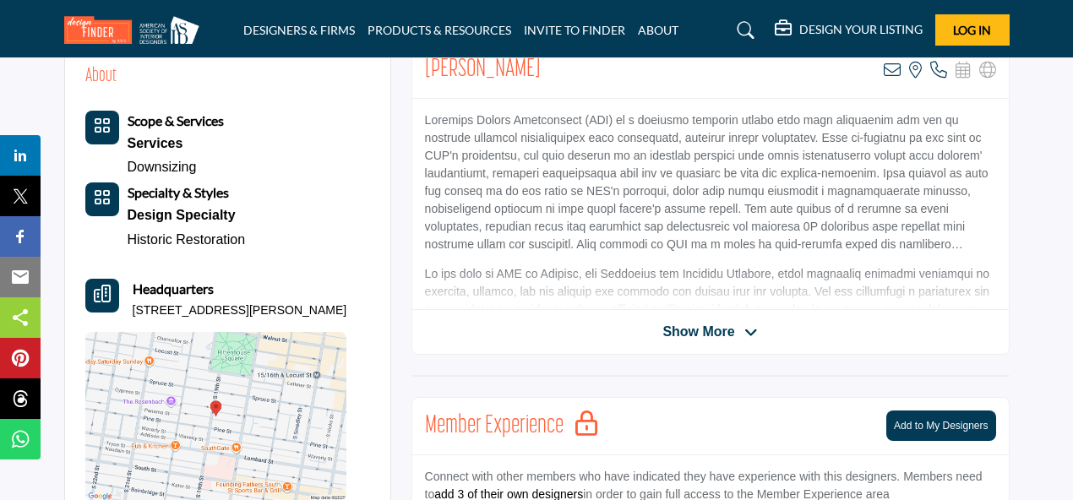
scroll to position [423, 0]
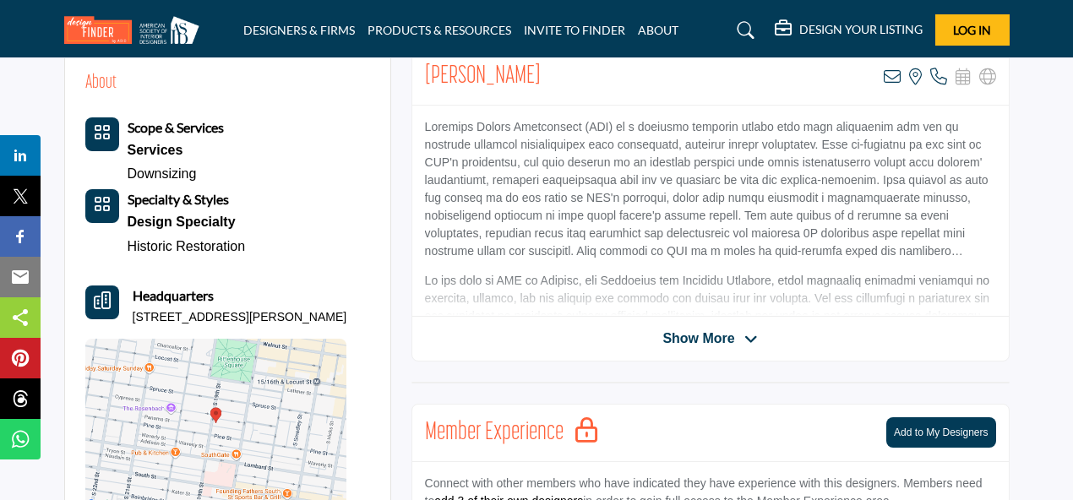
click at [722, 335] on span "Show More" at bounding box center [699, 339] width 72 height 20
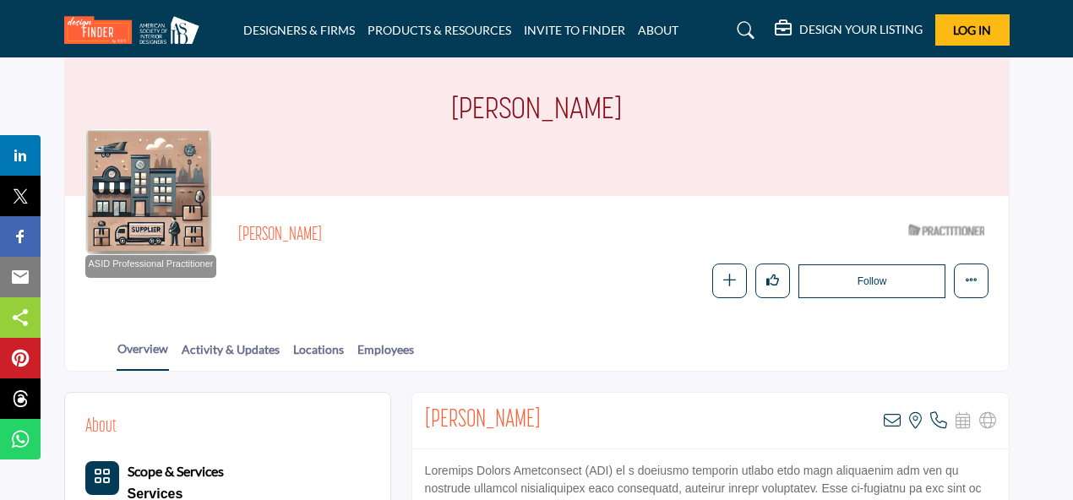
scroll to position [0, 0]
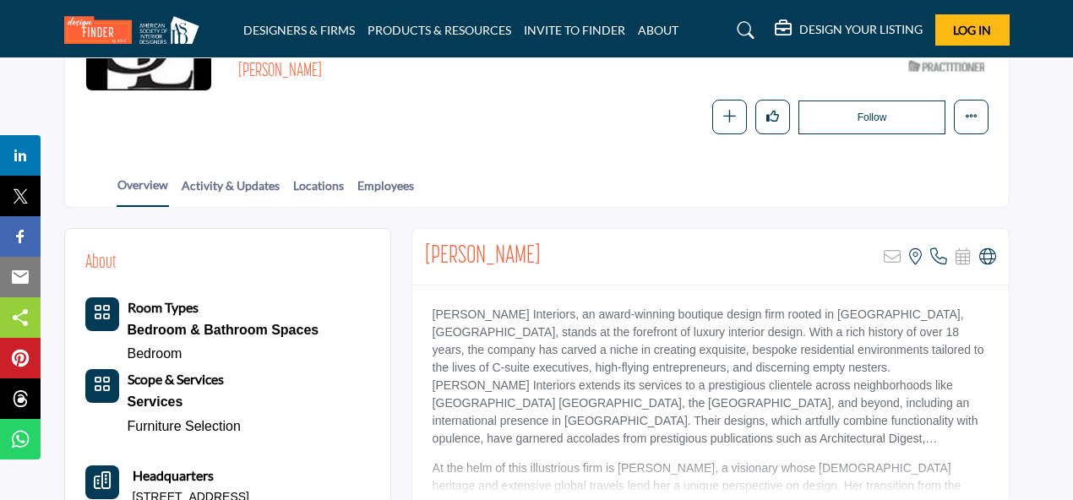
scroll to position [262, 0]
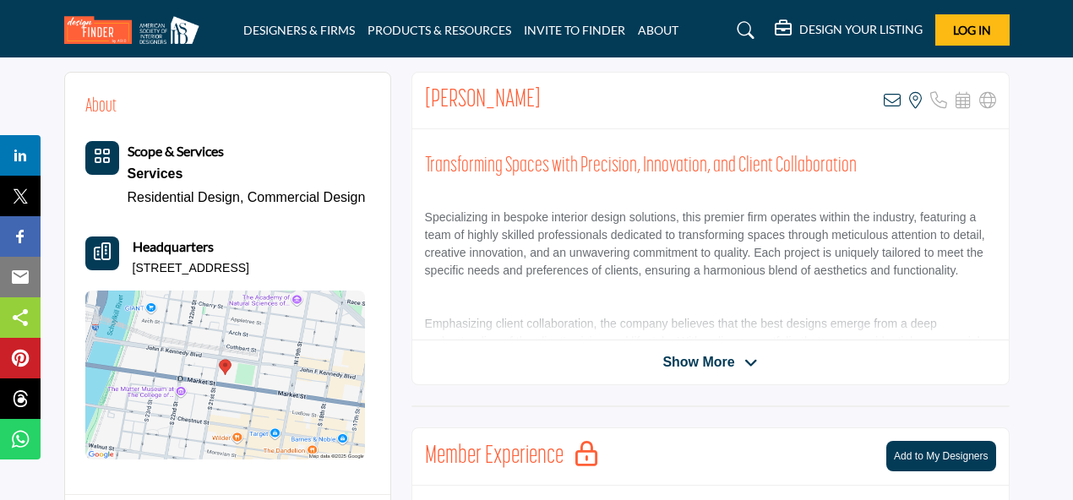
scroll to position [367, 0]
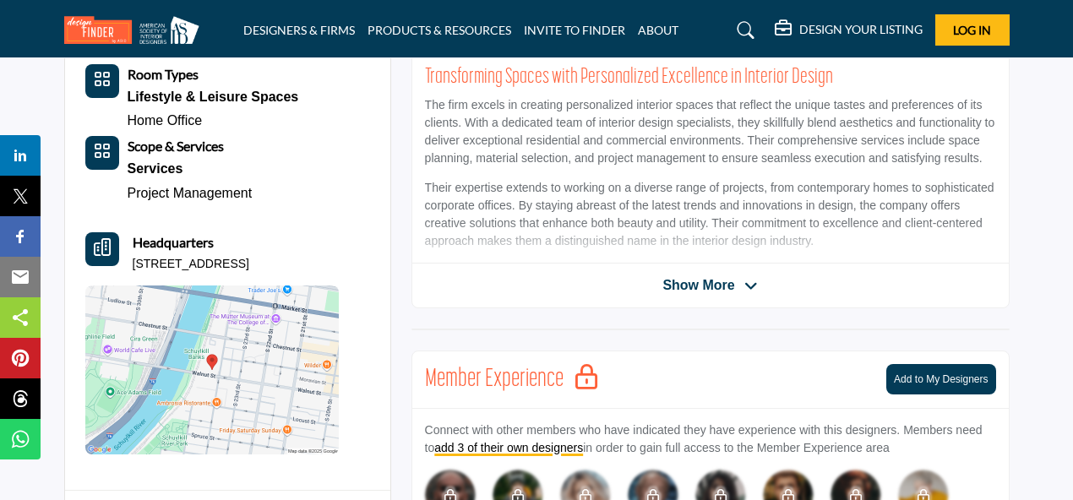
scroll to position [483, 0]
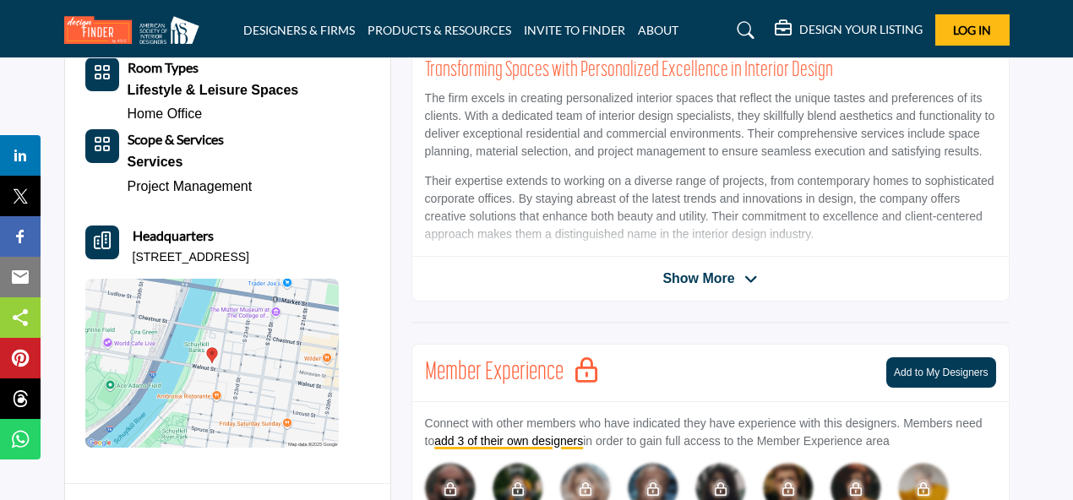
click at [744, 275] on span "Show More" at bounding box center [710, 279] width 95 height 20
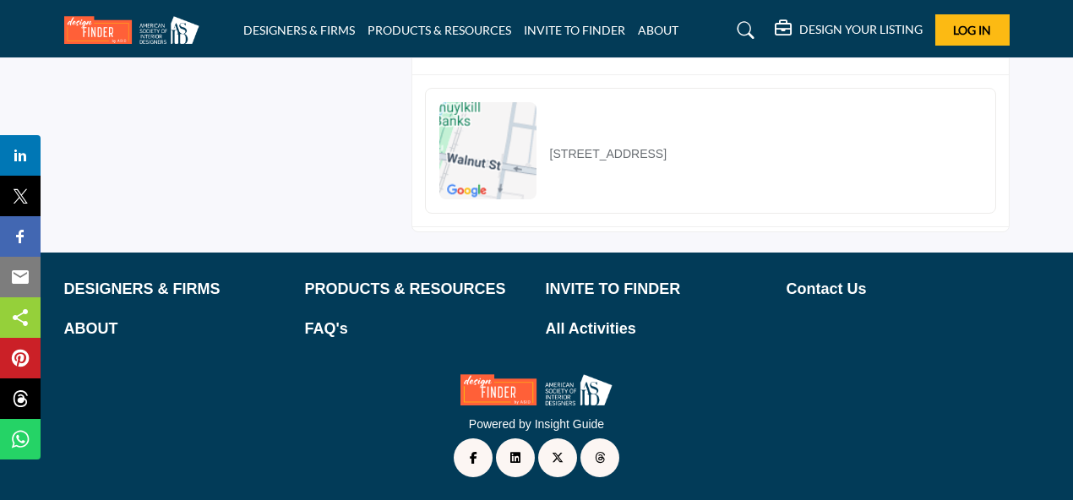
scroll to position [1284, 0]
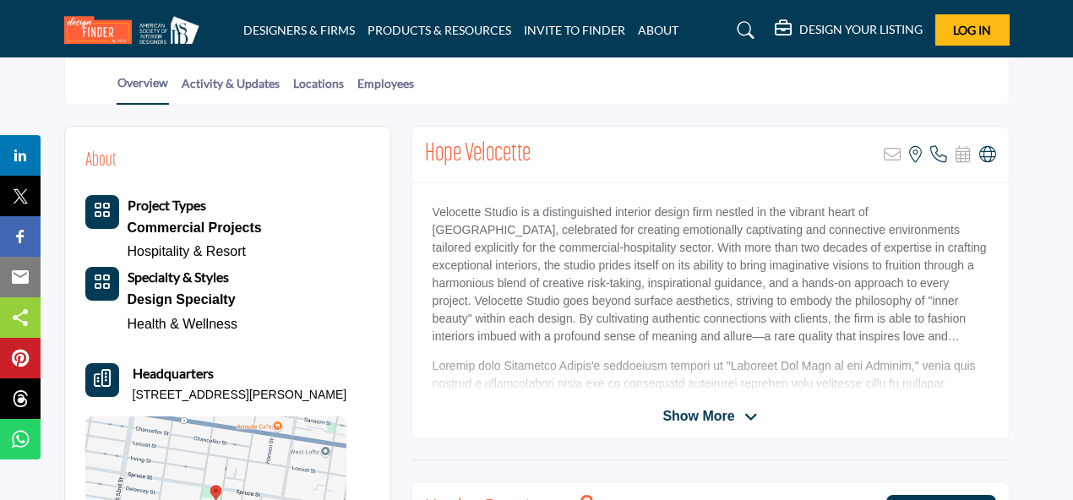
scroll to position [348, 0]
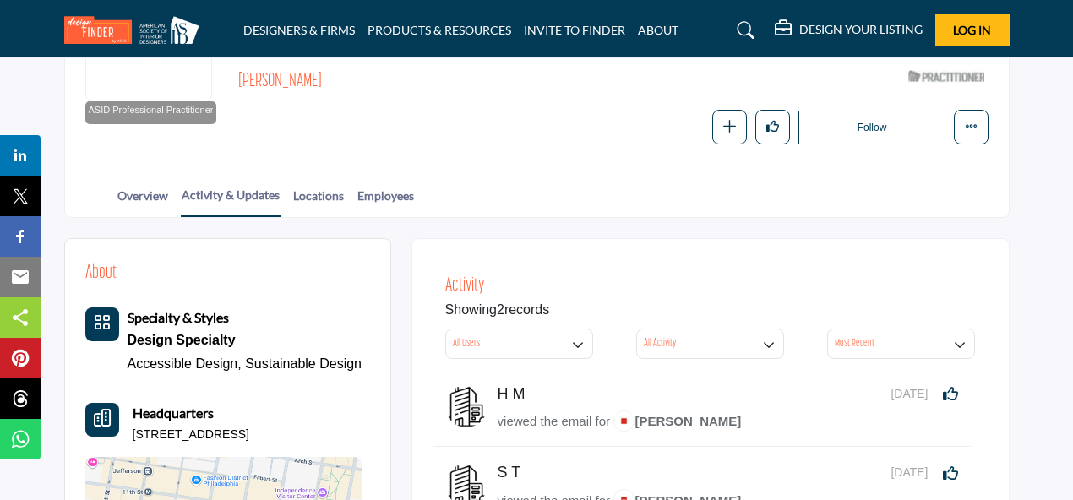
scroll to position [128, 0]
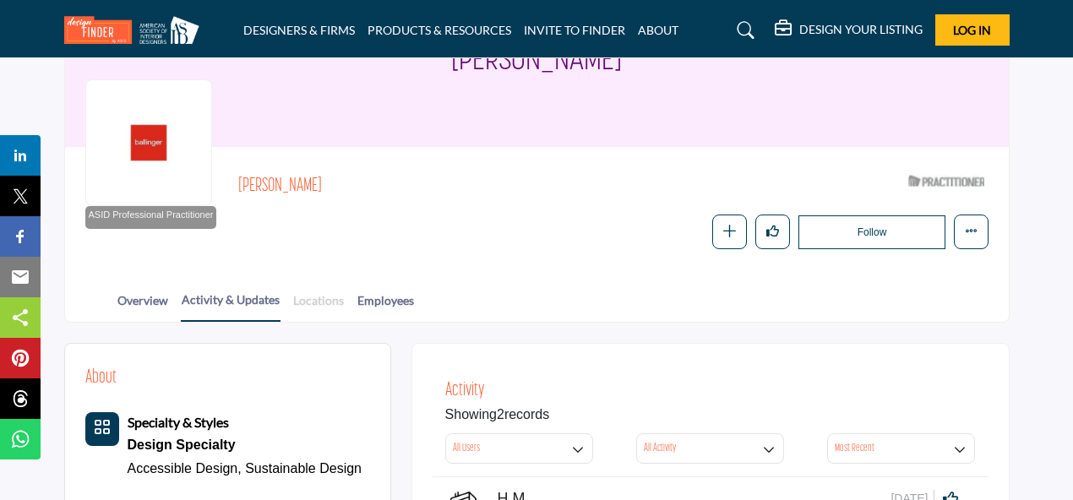
click at [345, 292] on link "Locations" at bounding box center [318, 307] width 52 height 30
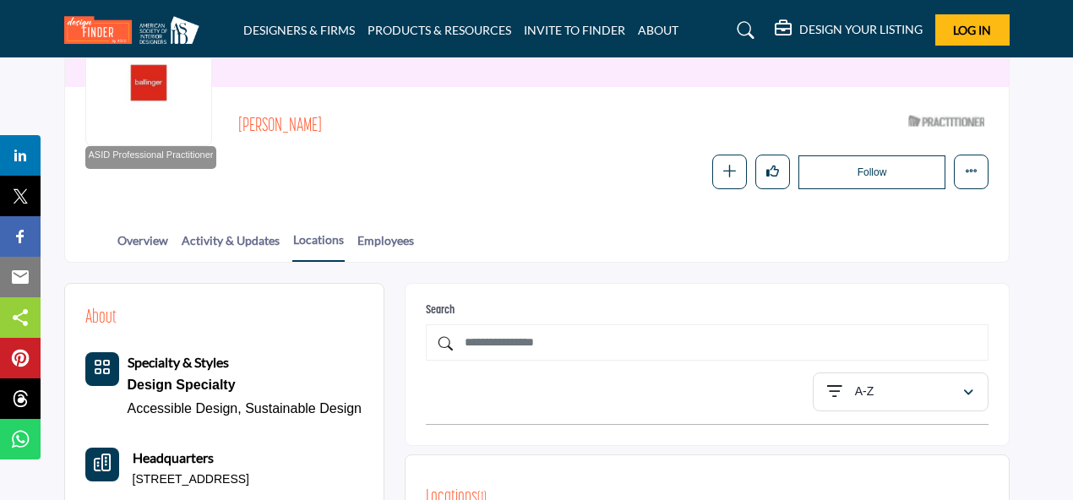
scroll to position [184, 0]
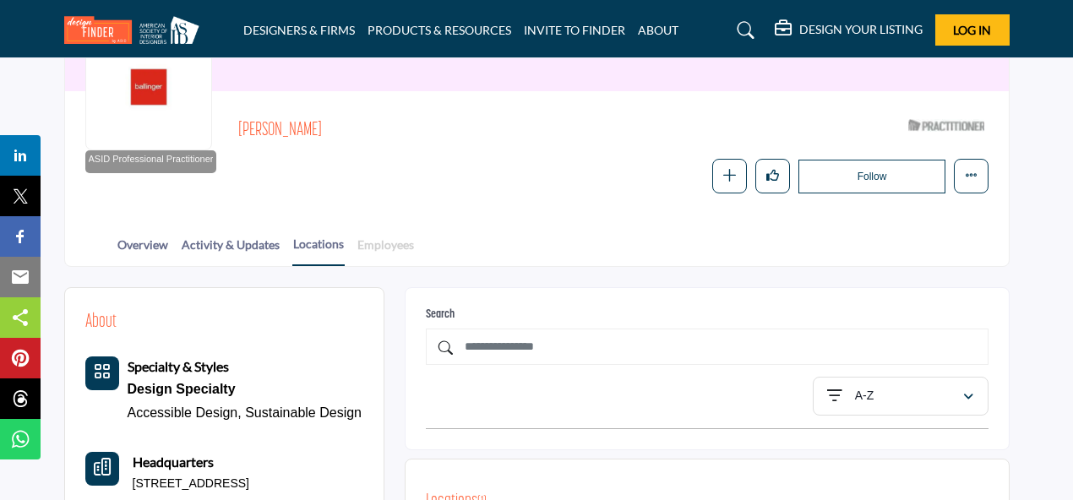
click at [395, 241] on link "Employees" at bounding box center [386, 251] width 58 height 30
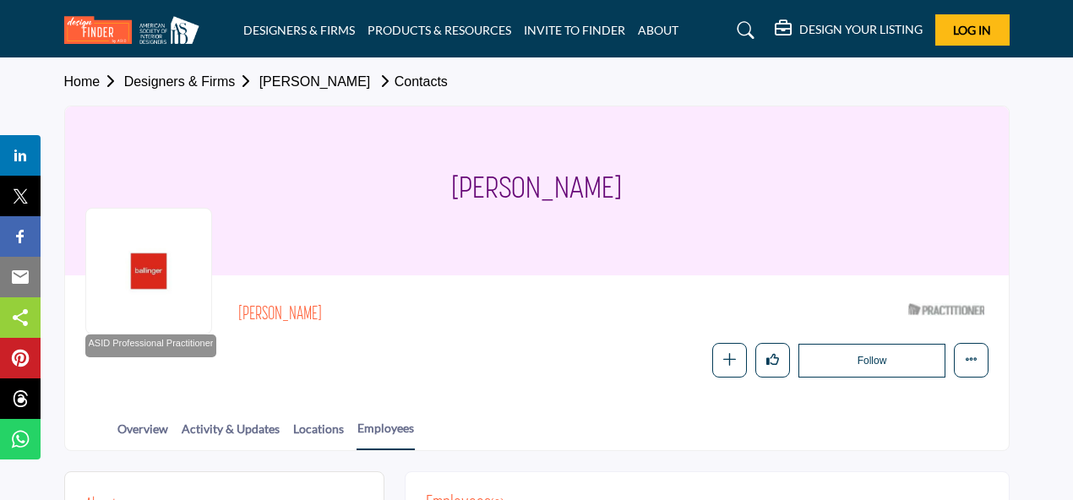
drag, startPoint x: 1072, startPoint y: 24, endPoint x: 1019, endPoint y: 101, distance: 94.2
